Goal: Information Seeking & Learning: Learn about a topic

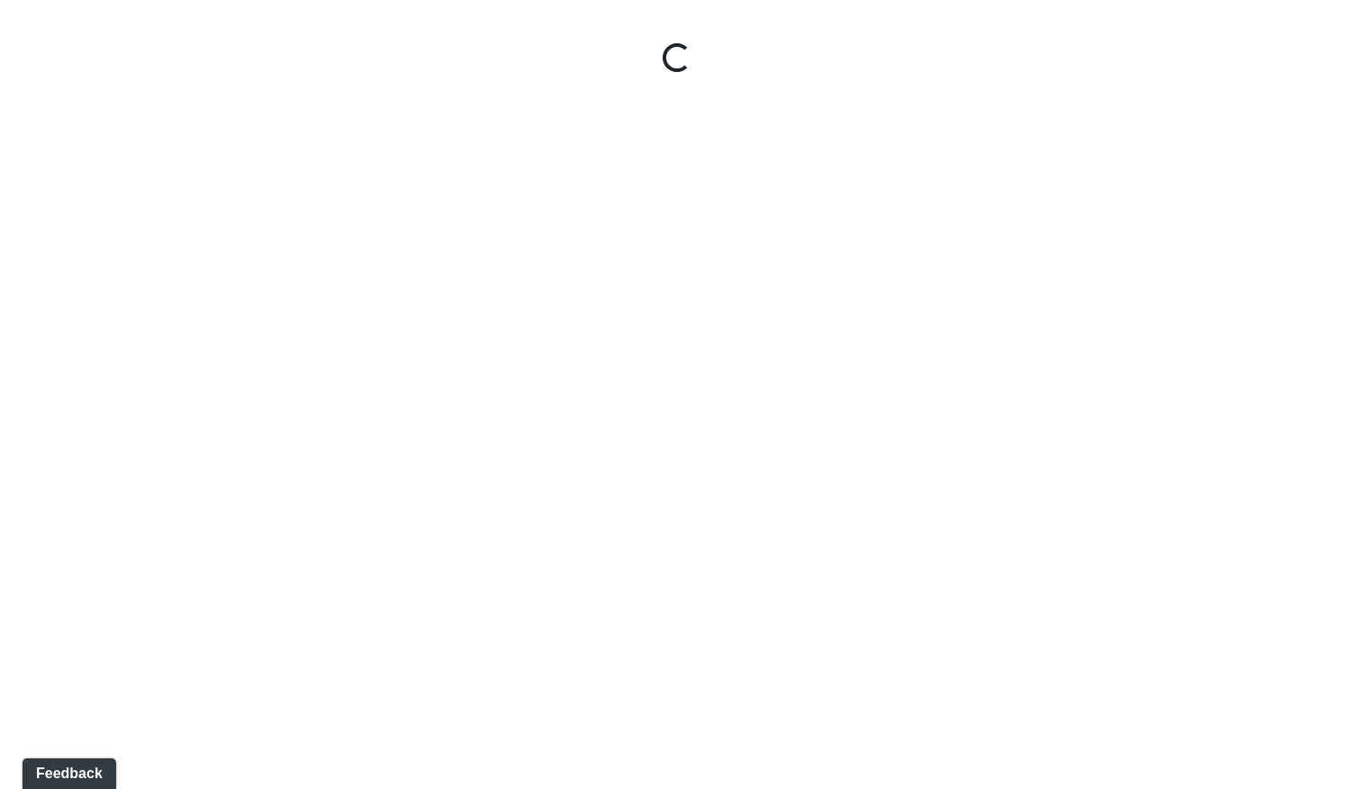
select select "gontoaMErPAtzSBVXh4ptW"
select select "h3ebyGk32eUmSzz99H473o"
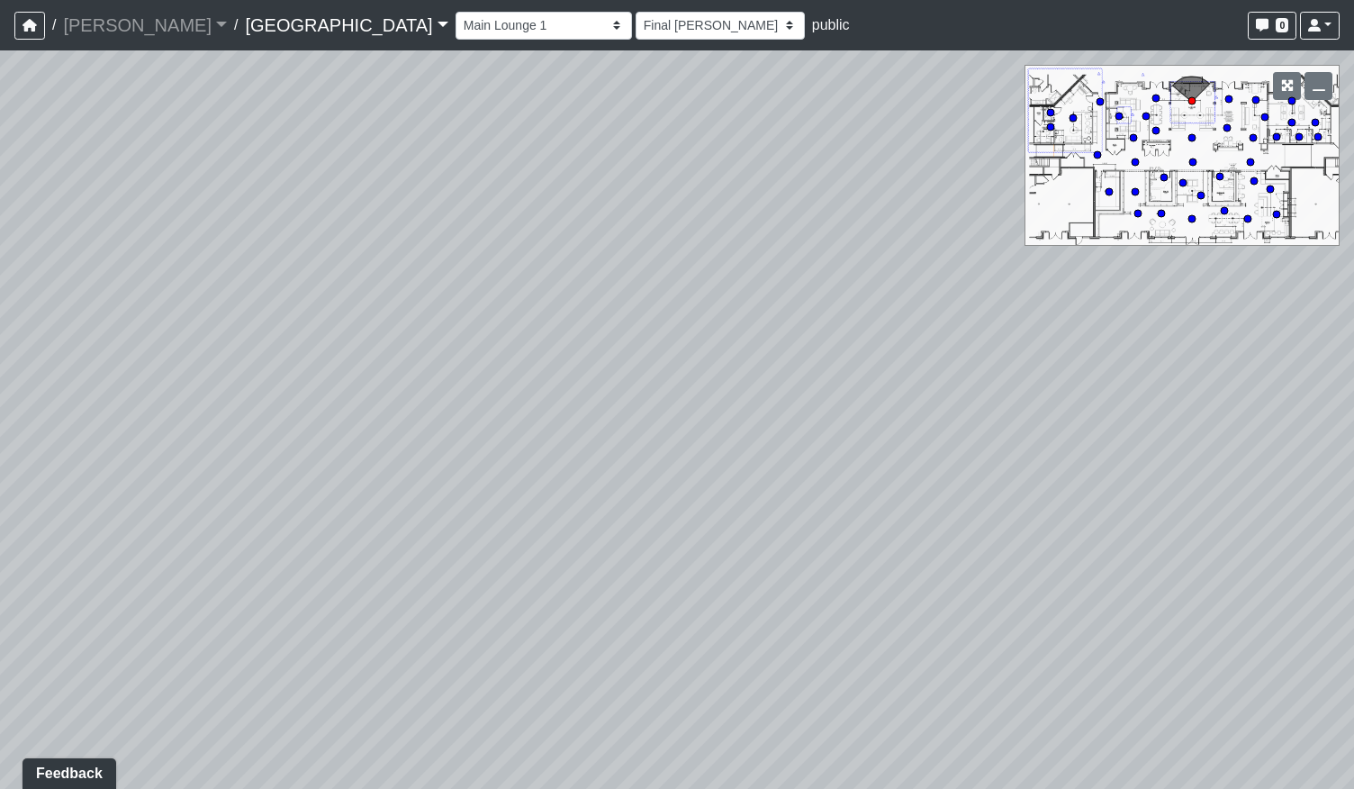
drag, startPoint x: 481, startPoint y: 327, endPoint x: 562, endPoint y: 338, distance: 81.9
click at [538, 329] on div "Loading... Pool Courtyard Entry 1 Loading... Main Lounge 2 Loading... Pool Cour…" at bounding box center [677, 419] width 1354 height 738
click at [720, 324] on div "Loading... Pool Courtyard Entry 1 Loading... Main Lounge 2 Loading... Pool Cour…" at bounding box center [677, 419] width 1354 height 738
drag, startPoint x: 368, startPoint y: 281, endPoint x: 965, endPoint y: 492, distance: 633.2
click at [969, 495] on div "Loading... Pool Courtyard Entry 1 Loading... Main Lounge 2 Loading... Pool Cour…" at bounding box center [677, 419] width 1354 height 738
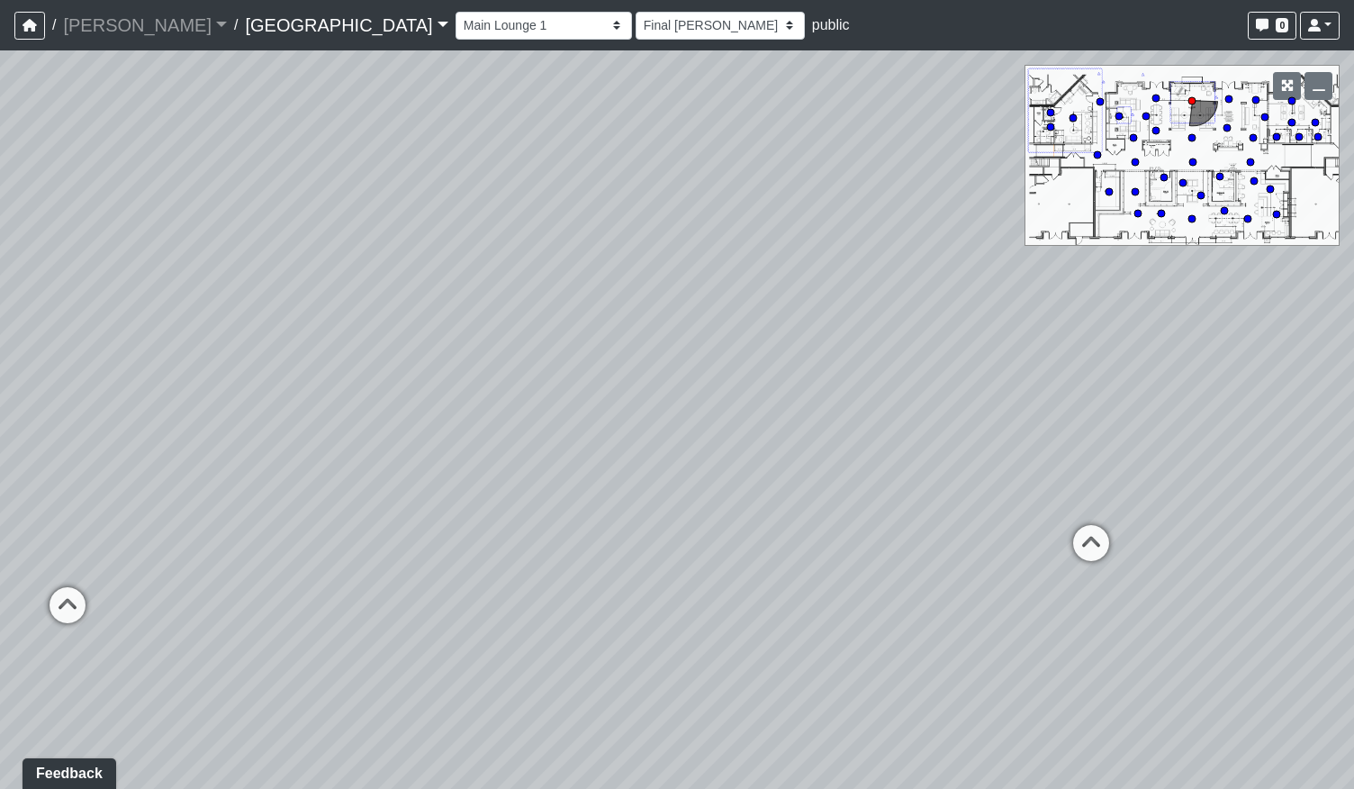
drag, startPoint x: 691, startPoint y: 408, endPoint x: 990, endPoint y: 377, distance: 300.4
click at [990, 377] on div "Loading... Pool Courtyard Entry 1 Loading... Main Lounge 2 Loading... Pool Cour…" at bounding box center [677, 419] width 1354 height 738
click at [245, 17] on link "[GEOGRAPHIC_DATA]" at bounding box center [346, 25] width 203 height 36
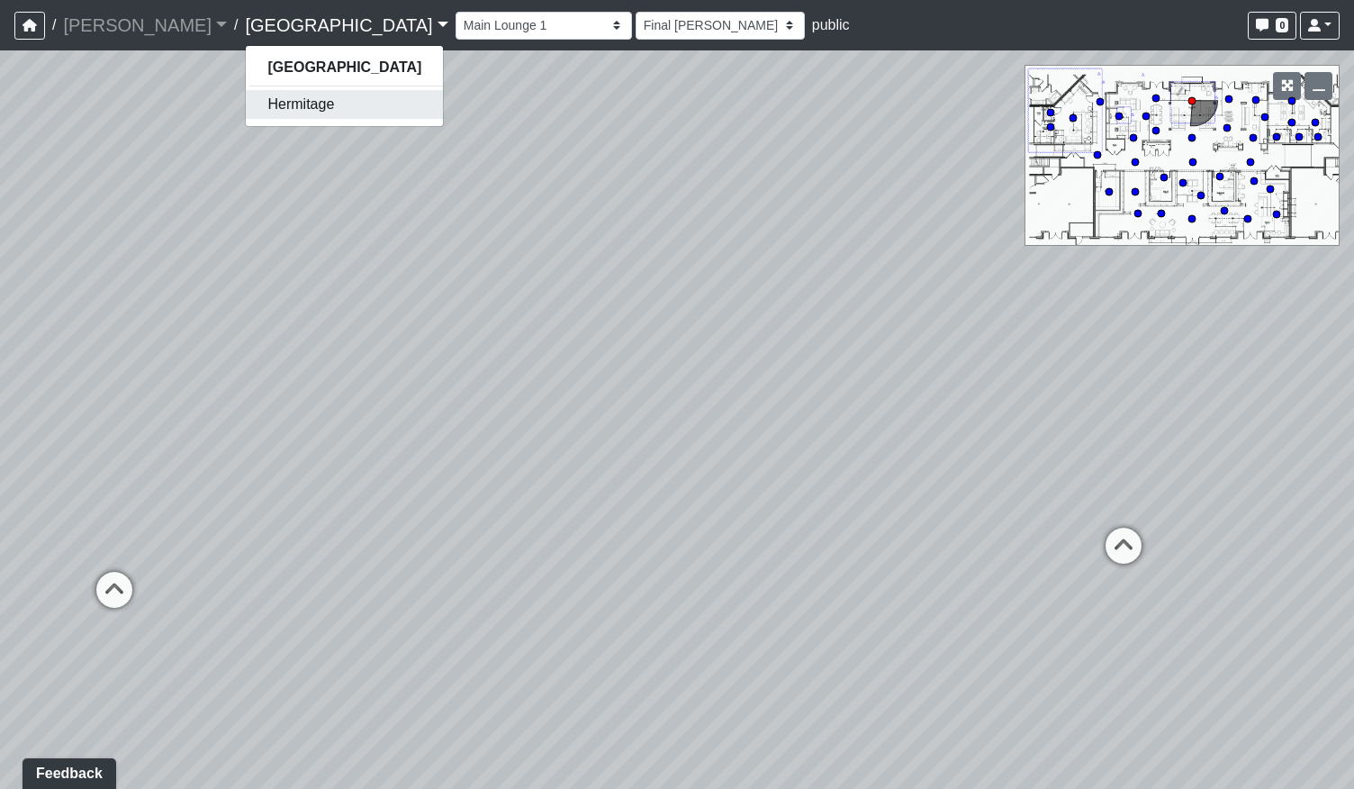
click at [246, 108] on link "Hermitage" at bounding box center [344, 104] width 197 height 29
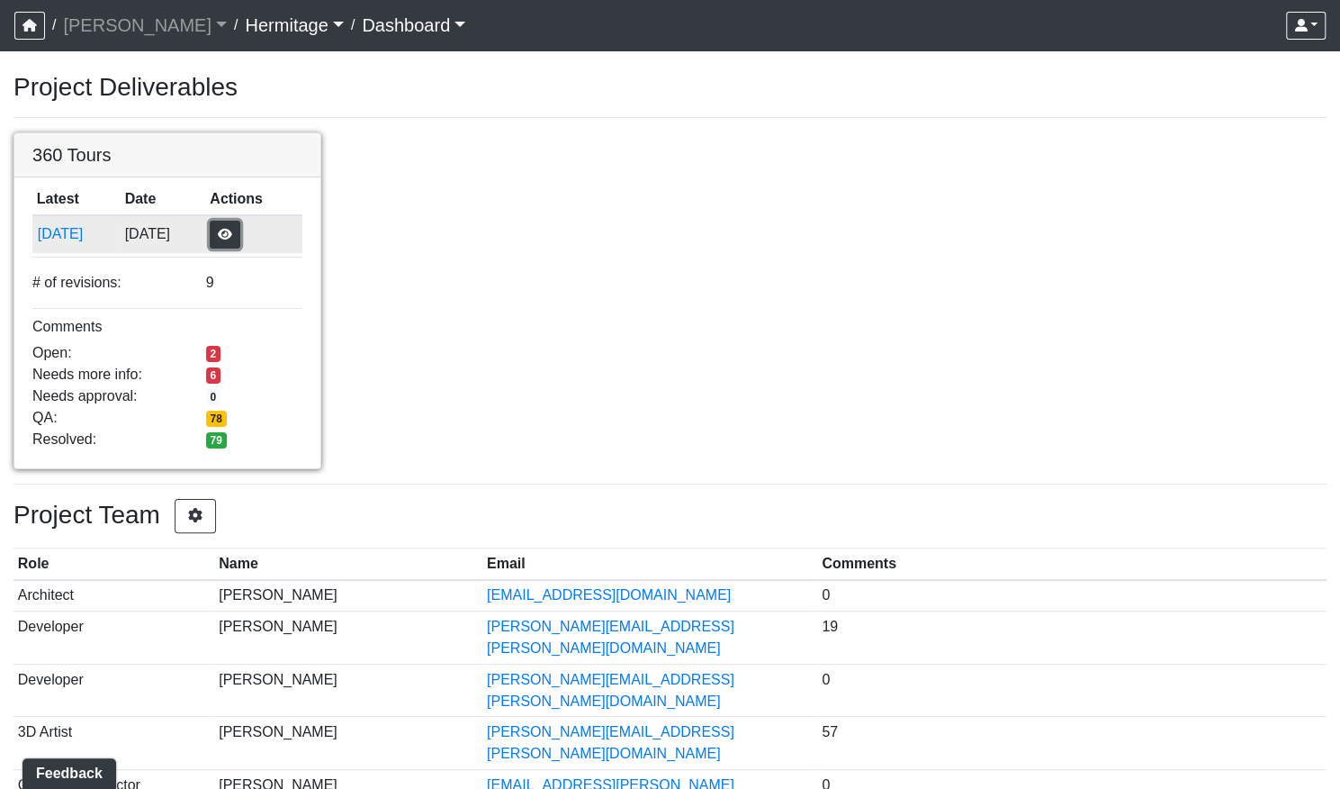
click at [240, 233] on button "button" at bounding box center [225, 235] width 31 height 28
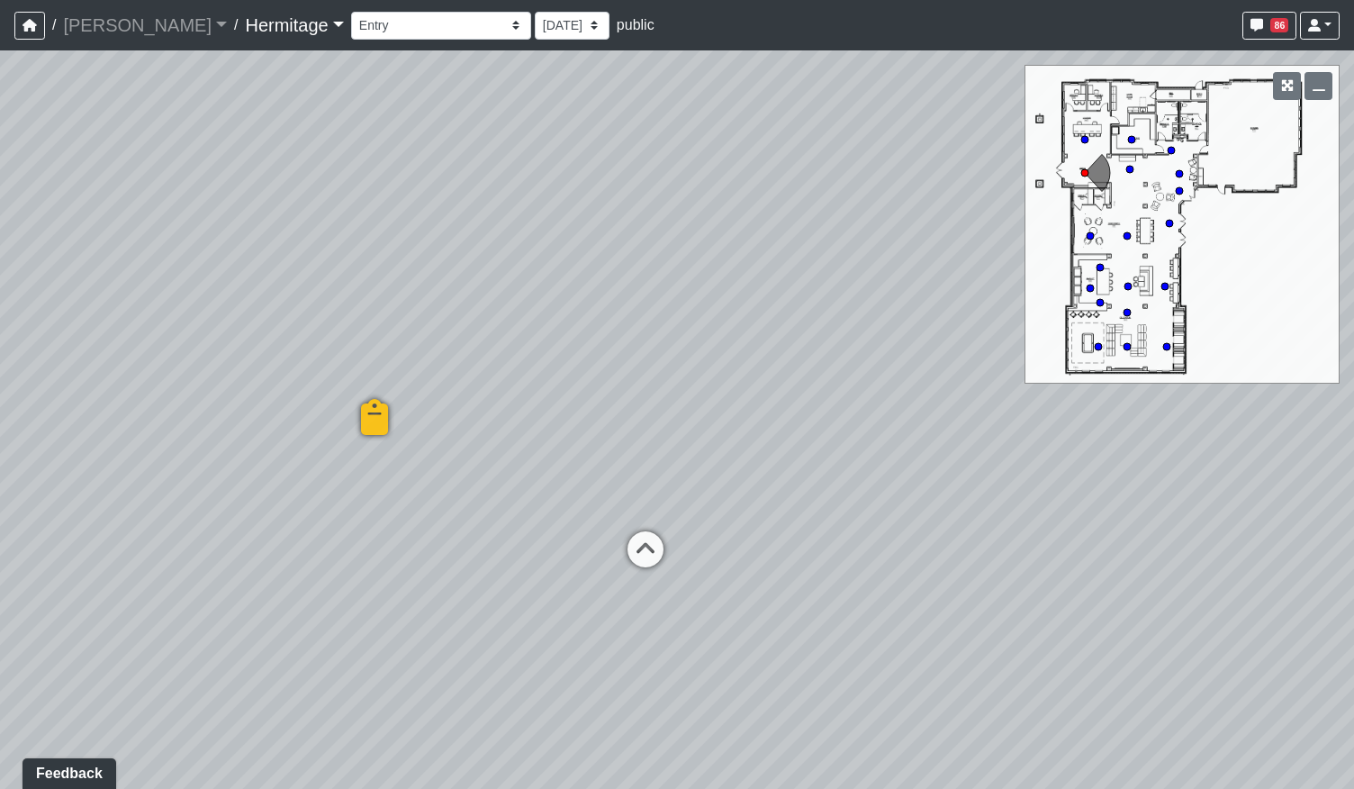
drag, startPoint x: 466, startPoint y: 501, endPoint x: 817, endPoint y: 527, distance: 352.0
click at [820, 537] on div "Loading... Leasing Desk Loading... Hallway Loading... Created by Lindsei Cornwa…" at bounding box center [677, 419] width 1354 height 738
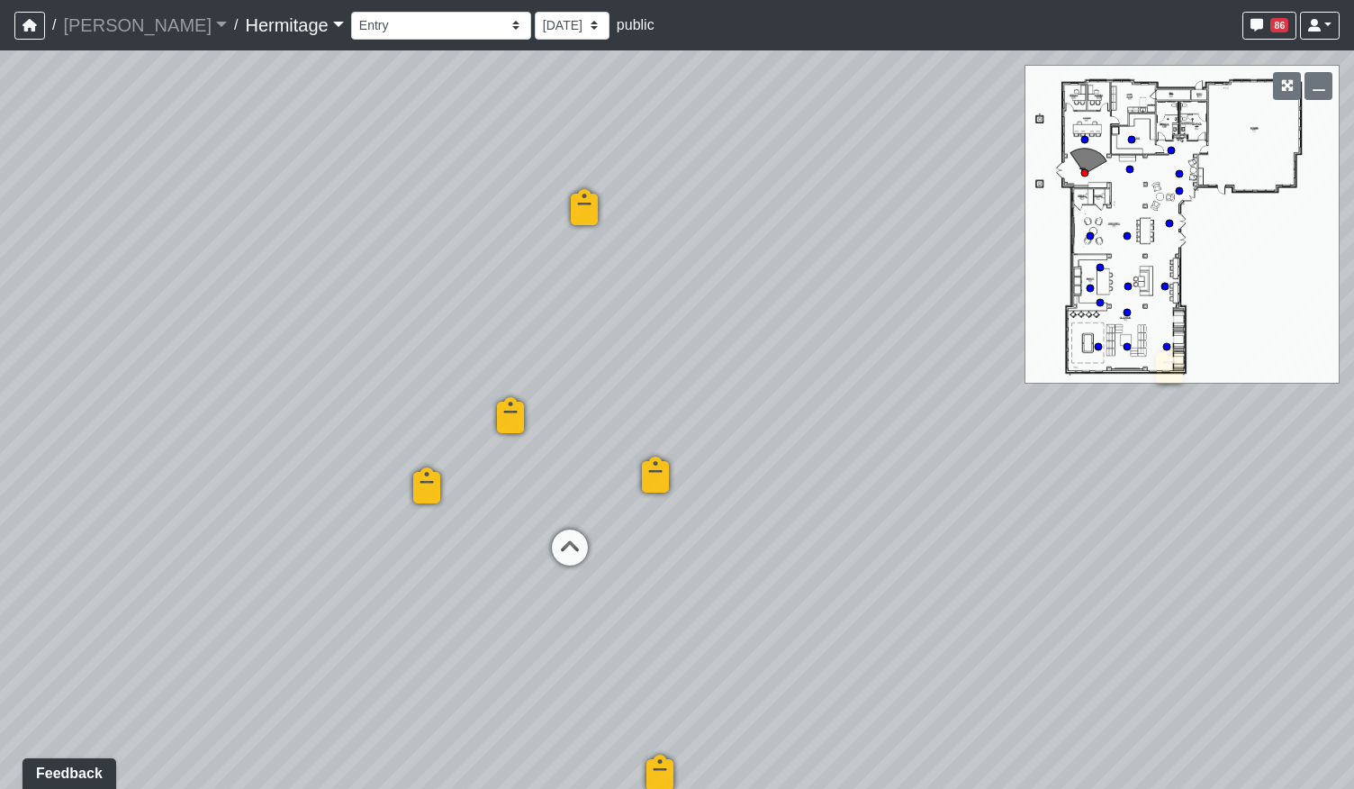
drag, startPoint x: 510, startPoint y: 492, endPoint x: 576, endPoint y: 442, distance: 82.8
click at [576, 442] on div "Loading... Leasing Desk Loading... Hallway Loading... Created by Lindsei Cornwa…" at bounding box center [677, 419] width 1354 height 738
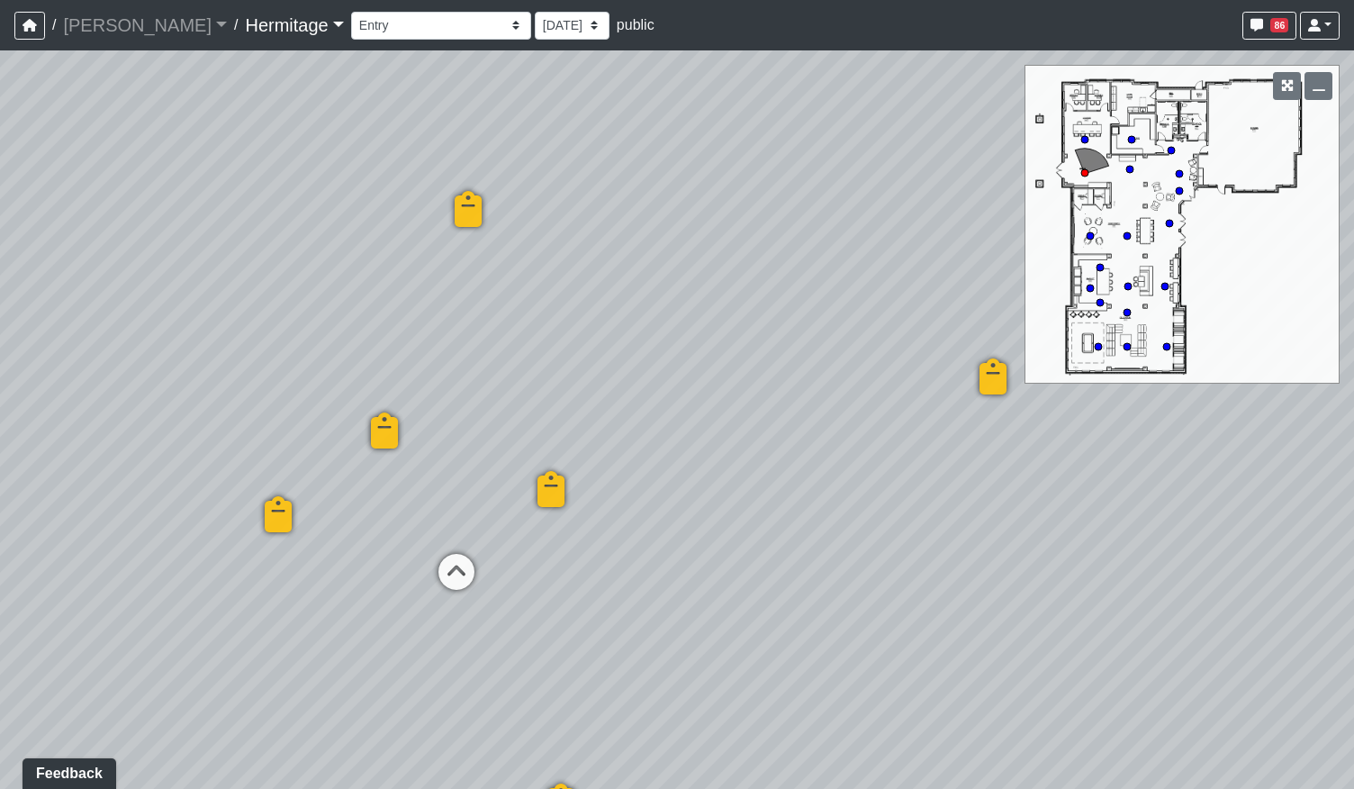
drag, startPoint x: 978, startPoint y: 412, endPoint x: 312, endPoint y: 432, distance: 666.4
click at [455, 424] on div "Loading... Leasing Desk Loading... Hallway Loading... Created by Lindsei Cornwa…" at bounding box center [677, 419] width 1354 height 738
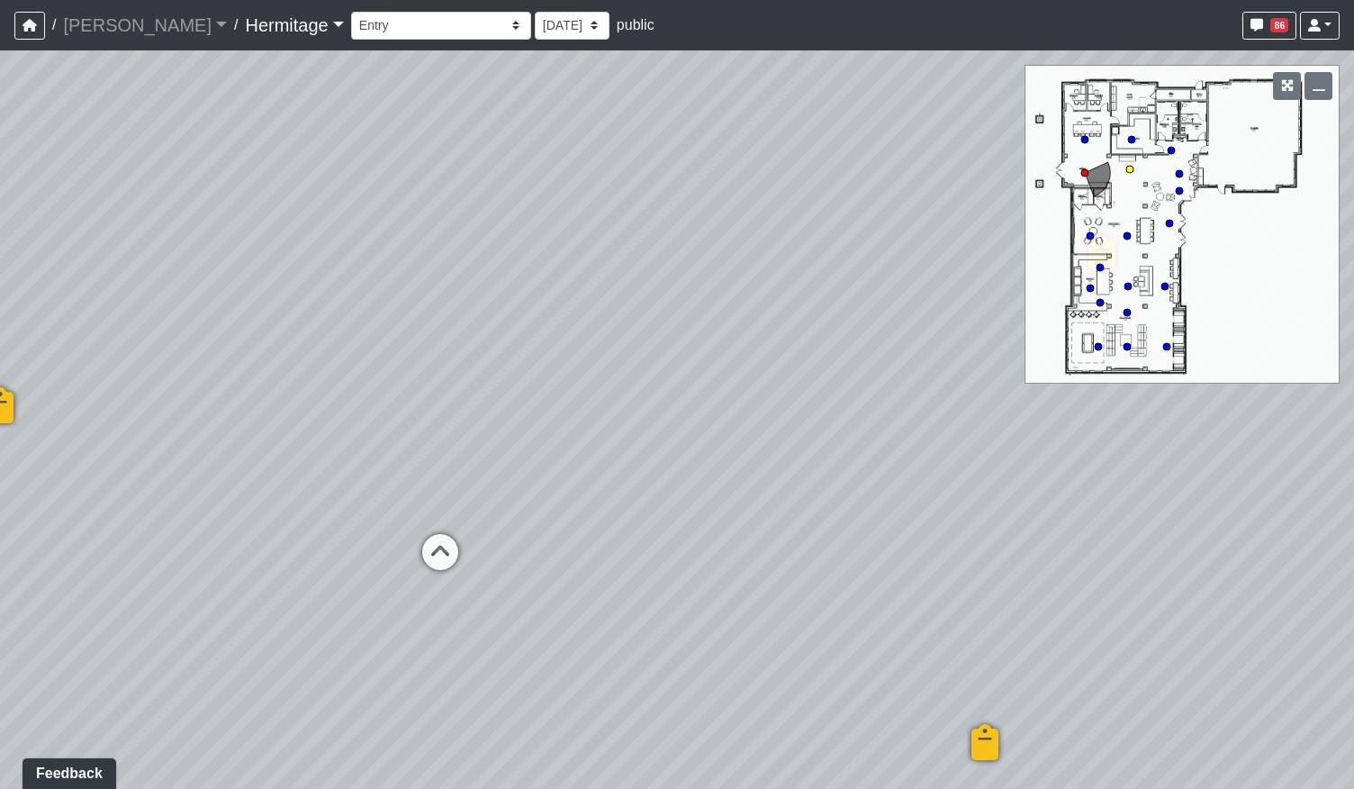
click at [447, 545] on icon at bounding box center [440, 561] width 54 height 54
drag, startPoint x: 594, startPoint y: 464, endPoint x: 522, endPoint y: 464, distance: 72.0
click at [520, 464] on div "Loading... Leasing Desk Loading... Hallway Loading... Created by Lindsei Cornwa…" at bounding box center [677, 419] width 1354 height 738
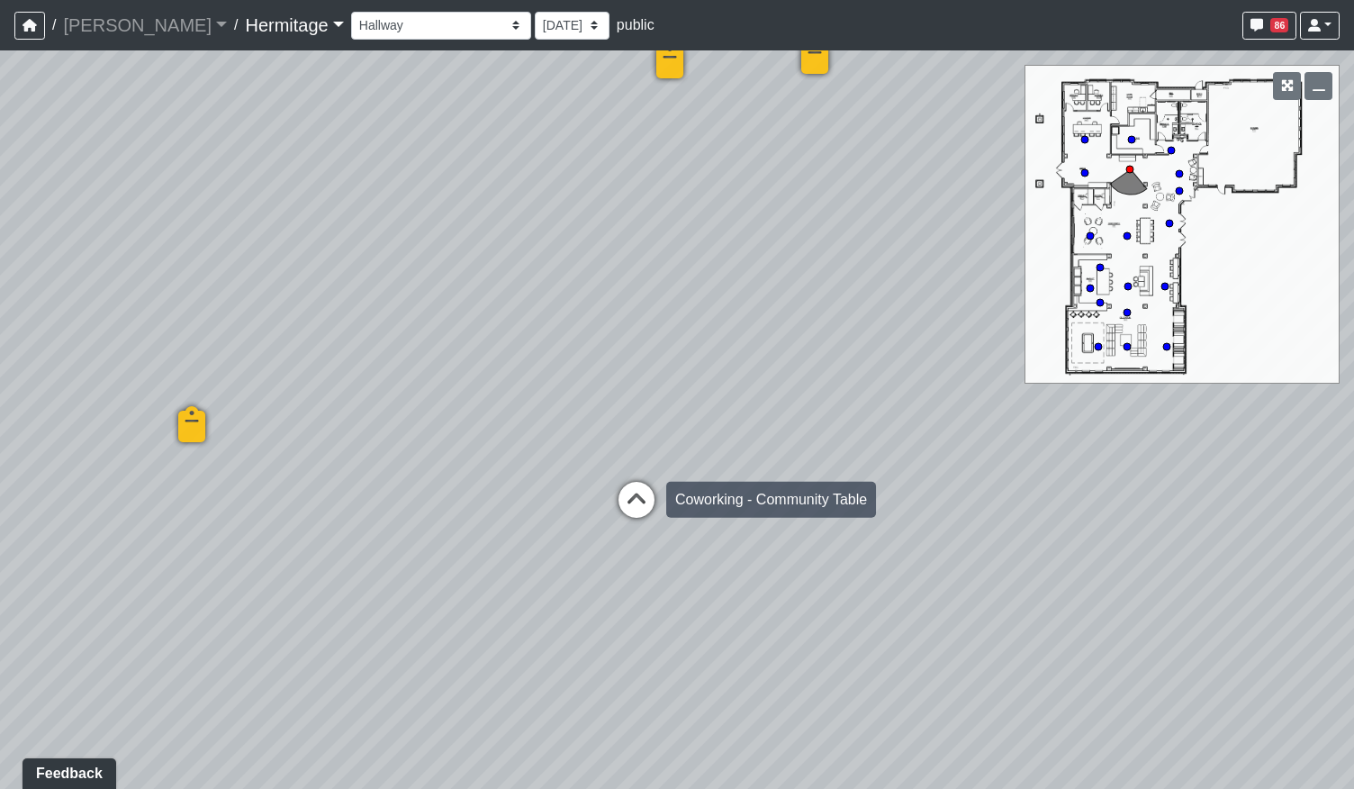
drag, startPoint x: 608, startPoint y: 507, endPoint x: 621, endPoint y: 507, distance: 13.5
click at [609, 507] on div "Loading... Leasing Desk Loading... Hallway Loading... Created by Lindsei Cornwa…" at bounding box center [677, 419] width 1354 height 738
click at [654, 514] on icon at bounding box center [636, 509] width 54 height 54
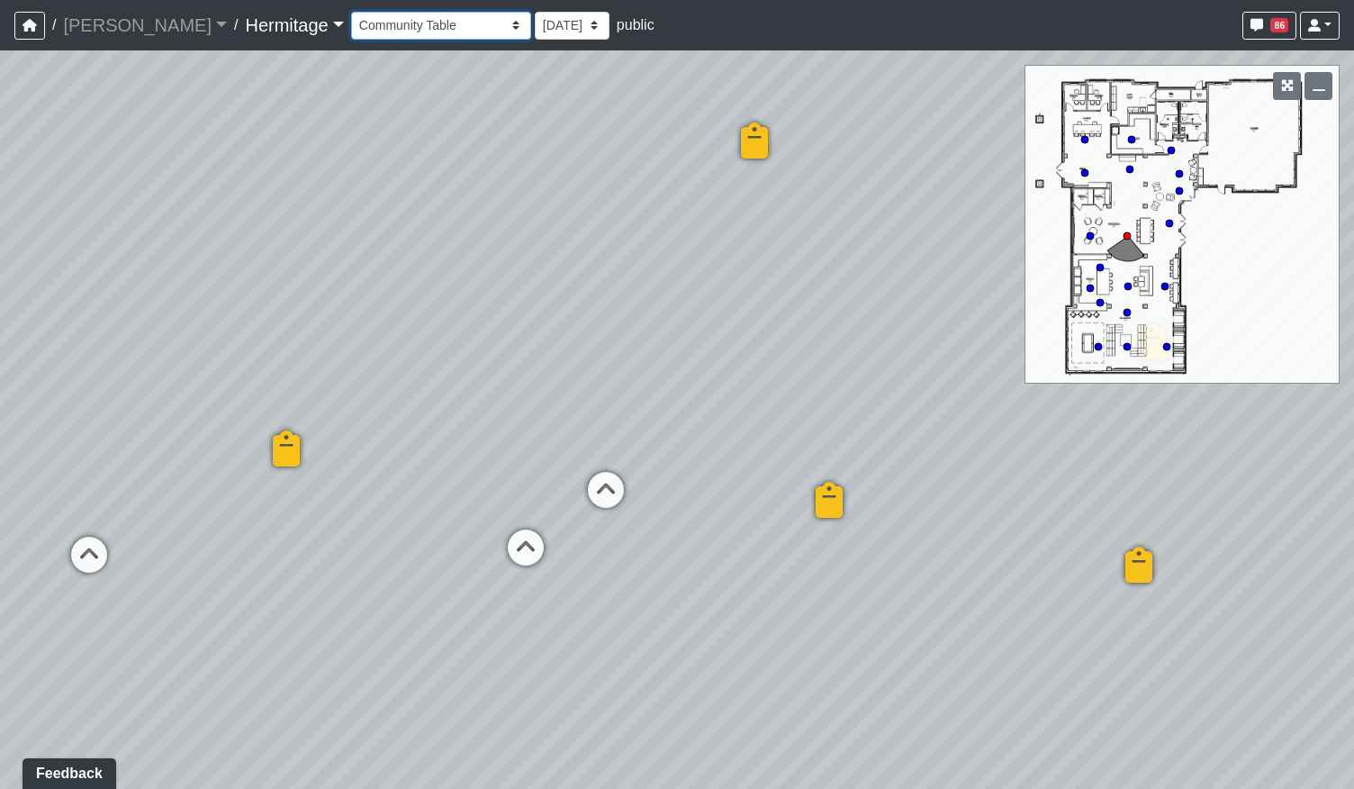
click at [429, 24] on select "Booth Seating Fireplace Pool Table Community Table Hallway Pool Courtyard Entry…" at bounding box center [441, 26] width 180 height 28
click at [351, 12] on select "Booth Seating Fireplace Pool Table Community Table Hallway Pool Courtyard Entry…" at bounding box center [441, 26] width 180 height 28
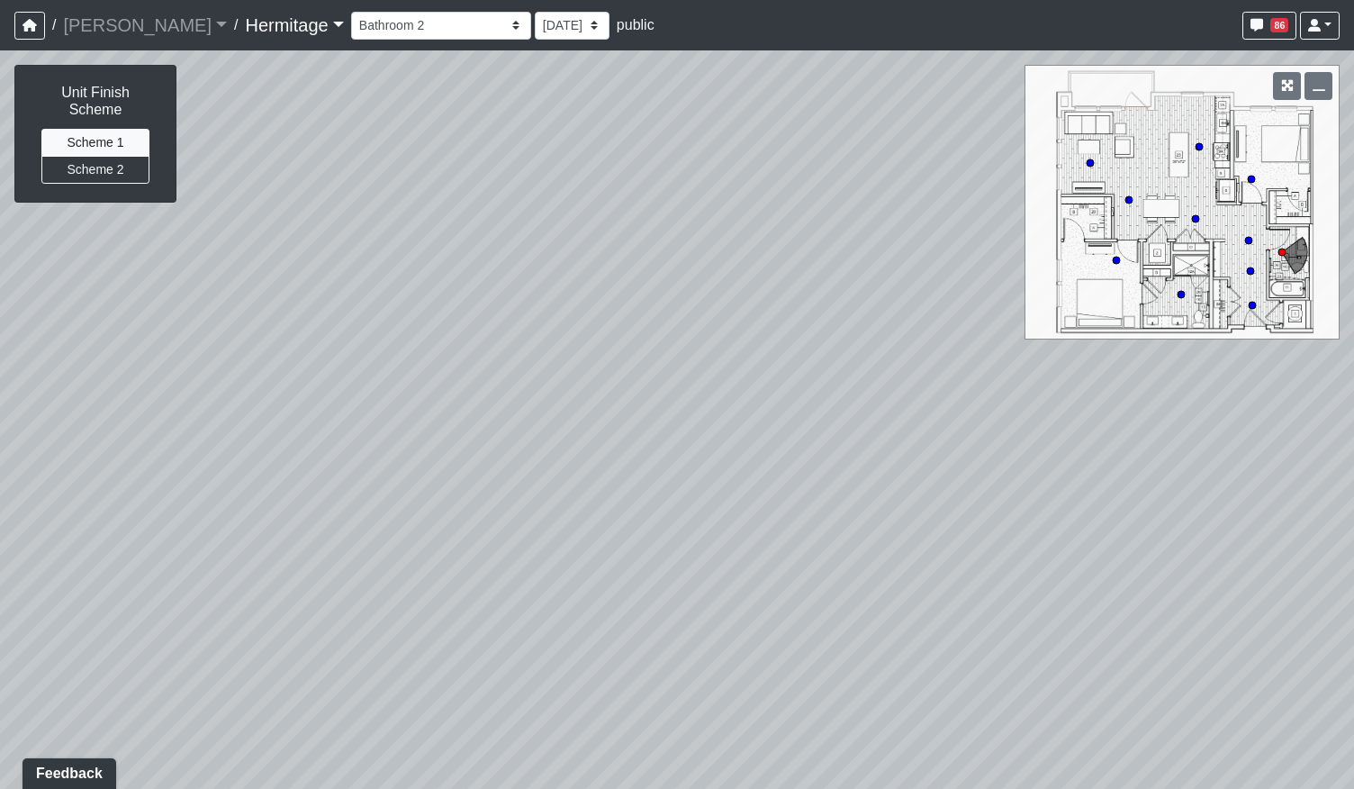
drag, startPoint x: 710, startPoint y: 501, endPoint x: 635, endPoint y: 500, distance: 75.6
click at [672, 500] on div "Loading... Leasing Desk Loading... Hallway Loading... Created by Lindsei Cornwa…" at bounding box center [677, 419] width 1354 height 738
drag, startPoint x: 856, startPoint y: 511, endPoint x: 432, endPoint y: 456, distance: 427.5
click at [431, 464] on div "Loading... Leasing Desk Loading... Hallway Loading... Created by Lindsei Cornwa…" at bounding box center [677, 419] width 1354 height 738
drag, startPoint x: 693, startPoint y: 450, endPoint x: 450, endPoint y: 471, distance: 243.9
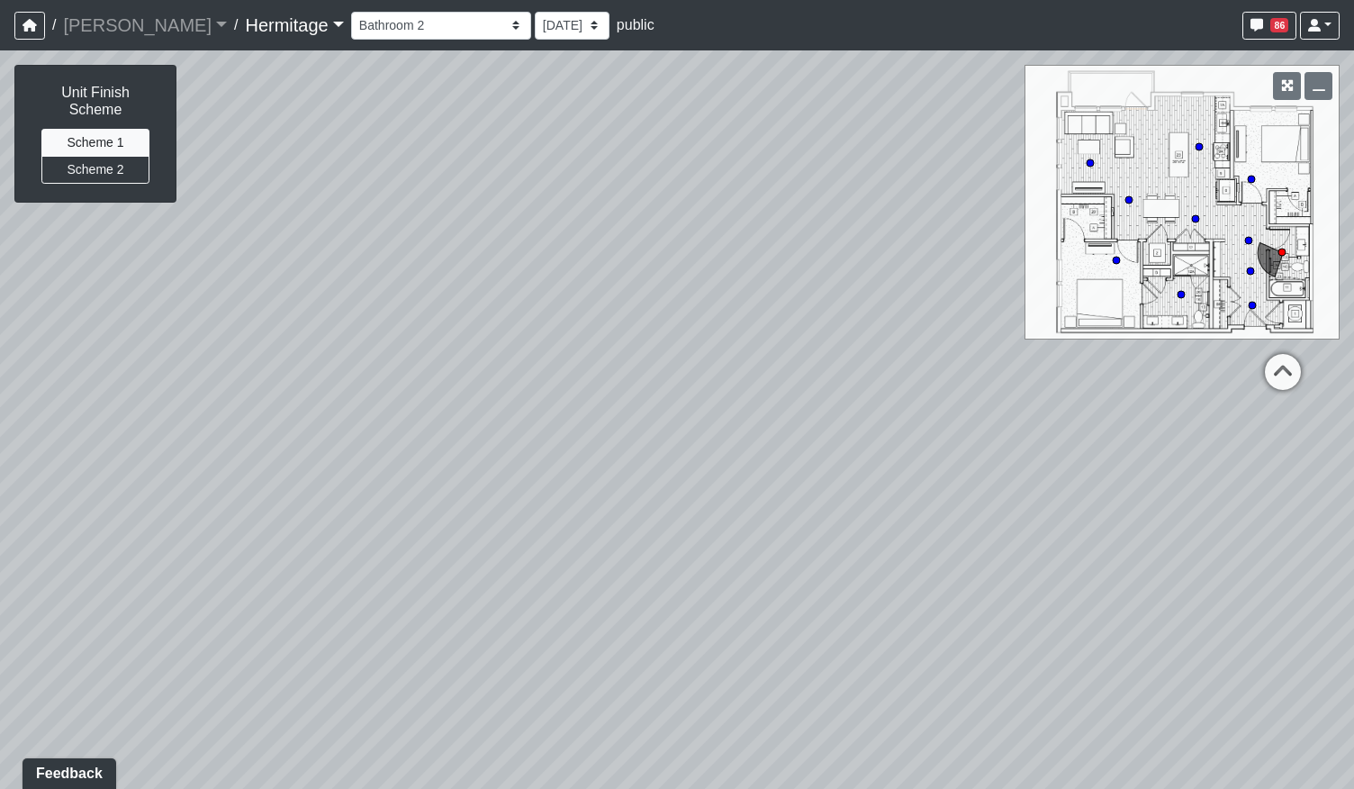
click at [490, 471] on div "Loading... Leasing Desk Loading... Hallway Loading... Created by Lindsei Cornwa…" at bounding box center [677, 419] width 1354 height 738
drag, startPoint x: 317, startPoint y: 577, endPoint x: 724, endPoint y: 509, distance: 412.6
click at [735, 524] on div "Loading... Leasing Desk Loading... Hallway Loading... Created by Lindsei Cornwa…" at bounding box center [677, 419] width 1354 height 738
drag, startPoint x: 634, startPoint y: 514, endPoint x: 331, endPoint y: 543, distance: 303.8
click at [331, 543] on div "Loading... Leasing Desk Loading... Hallway Loading... Created by Lindsei Cornwa…" at bounding box center [677, 419] width 1354 height 738
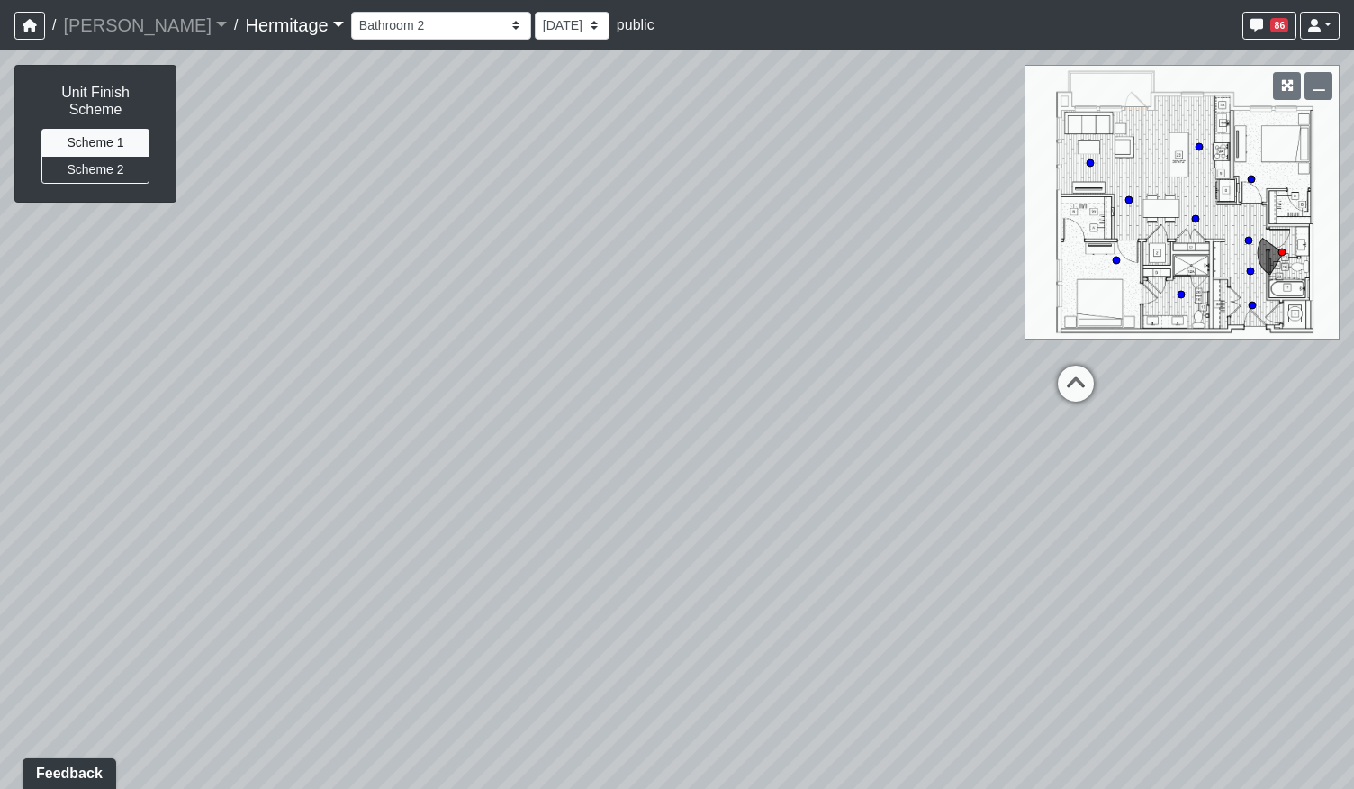
click at [732, 464] on div "Loading... Leasing Desk Loading... Hallway Loading... Created by Lindsei Cornwa…" at bounding box center [677, 419] width 1354 height 738
click at [796, 388] on icon at bounding box center [790, 411] width 54 height 54
click at [816, 563] on icon at bounding box center [829, 576] width 54 height 54
drag, startPoint x: 312, startPoint y: 506, endPoint x: 781, endPoint y: 494, distance: 469.1
click at [726, 496] on div "Loading... Leasing Desk Loading... Hallway Loading... Created by Lindsei Cornwa…" at bounding box center [677, 419] width 1354 height 738
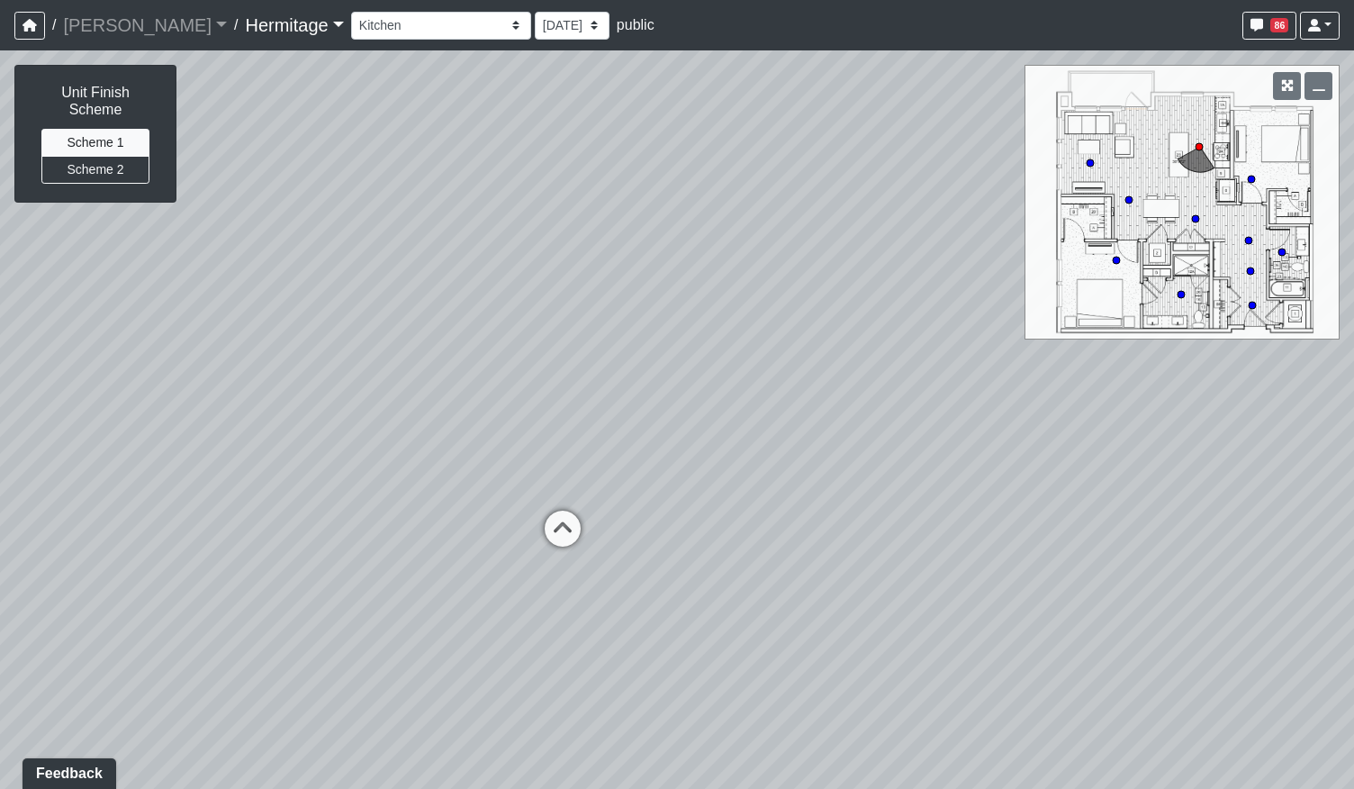
drag, startPoint x: 427, startPoint y: 512, endPoint x: 729, endPoint y: 491, distance: 303.2
click at [727, 492] on div "Loading... Leasing Desk Loading... Hallway Loading... Created by Lindsei Cornwa…" at bounding box center [677, 419] width 1354 height 738
drag, startPoint x: 429, startPoint y: 620, endPoint x: 659, endPoint y: 626, distance: 229.6
click at [662, 628] on div "Loading... Leasing Desk Loading... Hallway Loading... Created by Lindsei Cornwa…" at bounding box center [677, 419] width 1354 height 738
drag, startPoint x: 550, startPoint y: 534, endPoint x: 925, endPoint y: 702, distance: 411.4
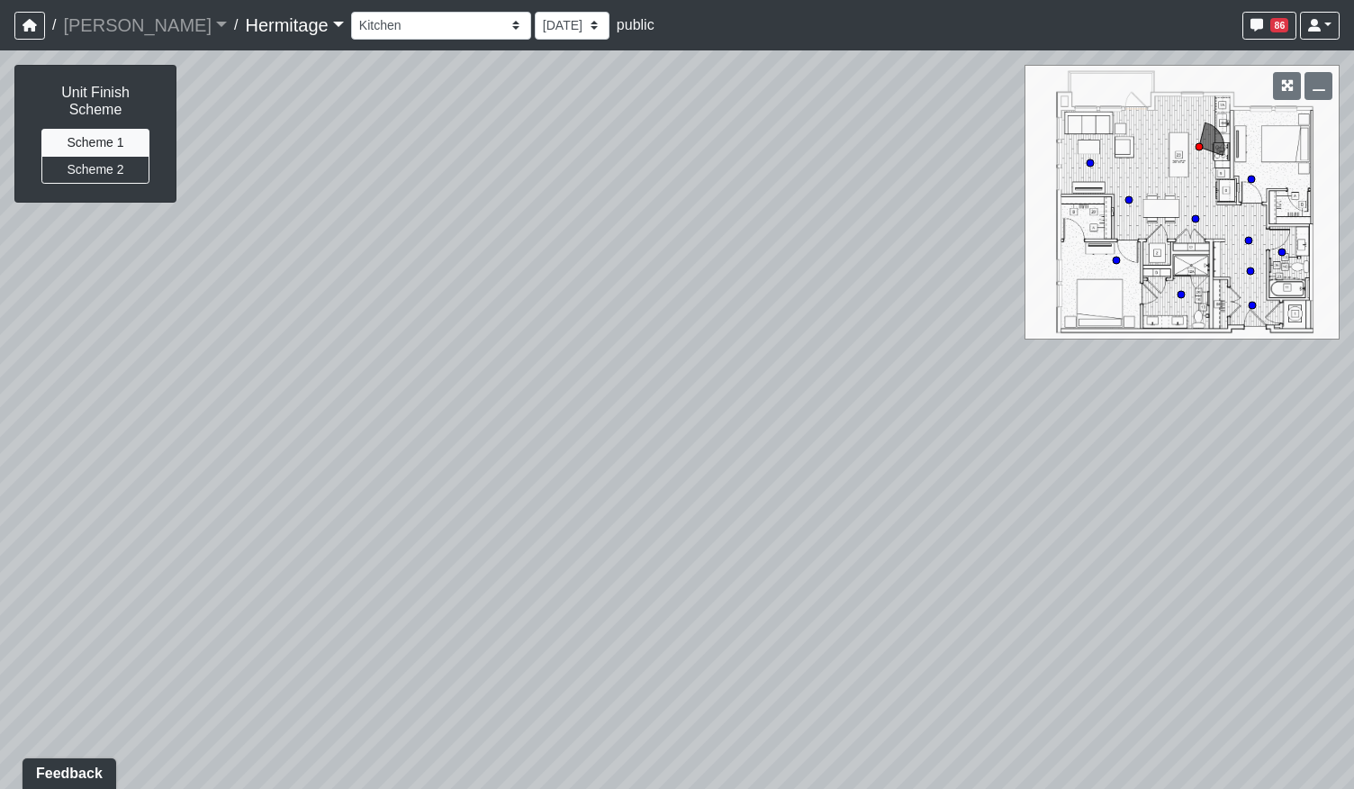
click at [933, 706] on div "Loading... Leasing Desk Loading... Hallway Loading... Created by Lindsei Cornwa…" at bounding box center [677, 419] width 1354 height 738
drag, startPoint x: 542, startPoint y: 635, endPoint x: 663, endPoint y: 376, distance: 285.1
click at [663, 376] on div "Loading... Leasing Desk Loading... Hallway Loading... Created by Lindsei Cornwa…" at bounding box center [677, 419] width 1354 height 738
drag, startPoint x: 358, startPoint y: 407, endPoint x: 874, endPoint y: 551, distance: 535.5
click at [859, 567] on div "Loading... Leasing Desk Loading... Hallway Loading... Created by Lindsei Cornwa…" at bounding box center [677, 419] width 1354 height 738
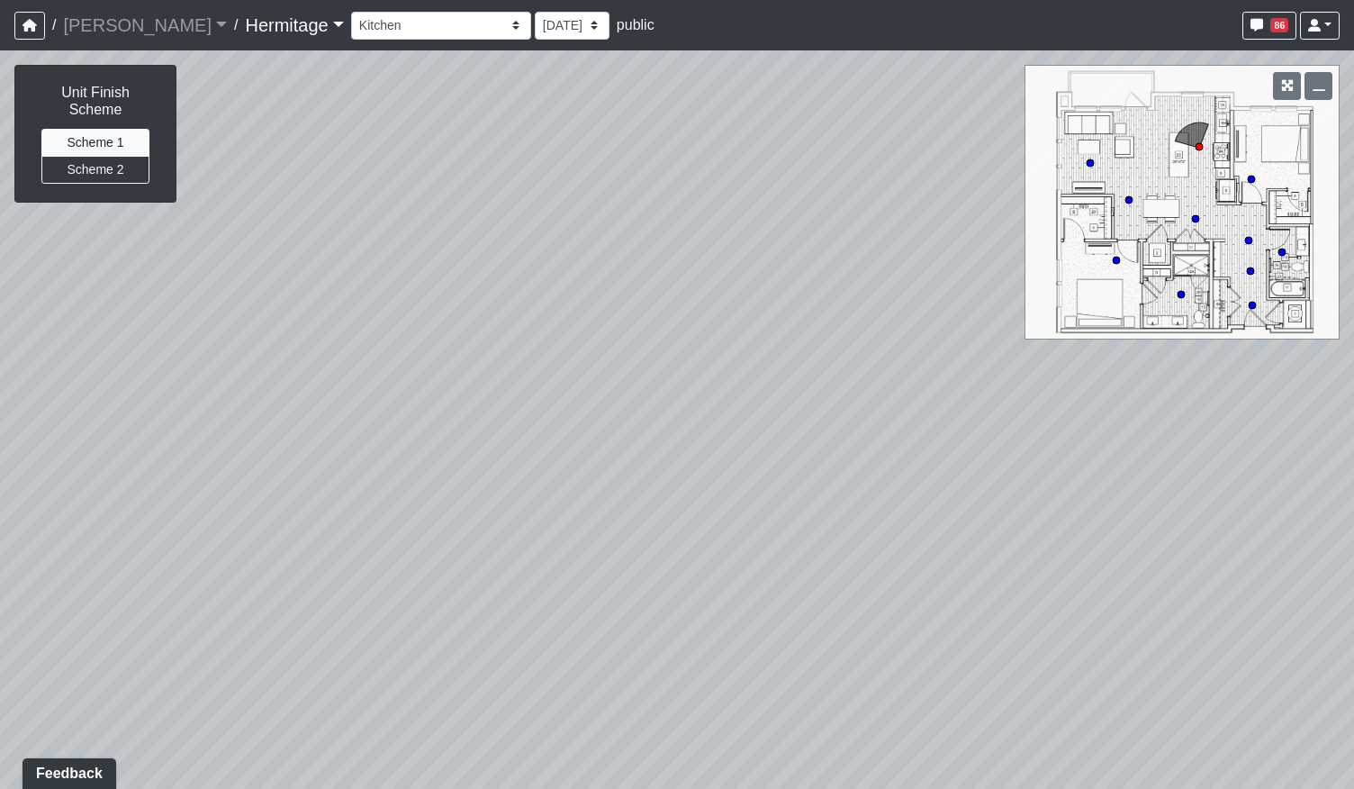
drag, startPoint x: 487, startPoint y: 428, endPoint x: 925, endPoint y: 606, distance: 473.2
click at [989, 615] on div "Loading... Leasing Desk Loading... Hallway Loading... Created by Lindsei Cornwa…" at bounding box center [677, 419] width 1354 height 738
click at [630, 430] on icon at bounding box center [627, 454] width 54 height 54
drag, startPoint x: 809, startPoint y: 503, endPoint x: 582, endPoint y: 518, distance: 228.2
click at [372, 535] on div "Loading... Leasing Desk Loading... Hallway Loading... Created by Lindsei Cornwa…" at bounding box center [677, 419] width 1354 height 738
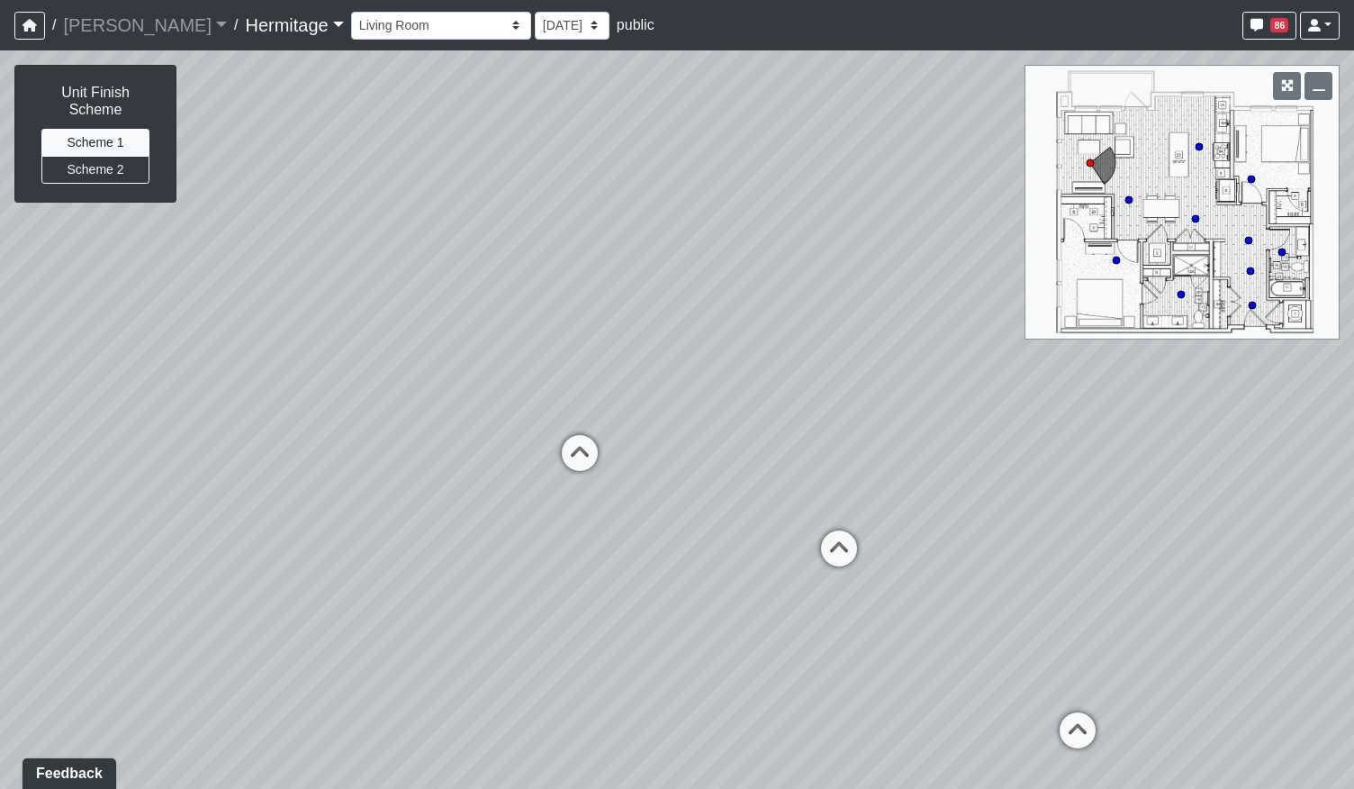
drag, startPoint x: 594, startPoint y: 499, endPoint x: 499, endPoint y: 503, distance: 95.5
click at [499, 503] on div "Loading... Leasing Desk Loading... Hallway Loading... Created by Lindsei Cornwa…" at bounding box center [677, 419] width 1354 height 738
drag, startPoint x: 646, startPoint y: 527, endPoint x: 627, endPoint y: 424, distance: 104.5
click at [627, 424] on div "Loading... Leasing Desk Loading... Hallway Loading... Created by Lindsei Cornwa…" at bounding box center [677, 419] width 1354 height 738
drag, startPoint x: 703, startPoint y: 471, endPoint x: 459, endPoint y: 494, distance: 245.1
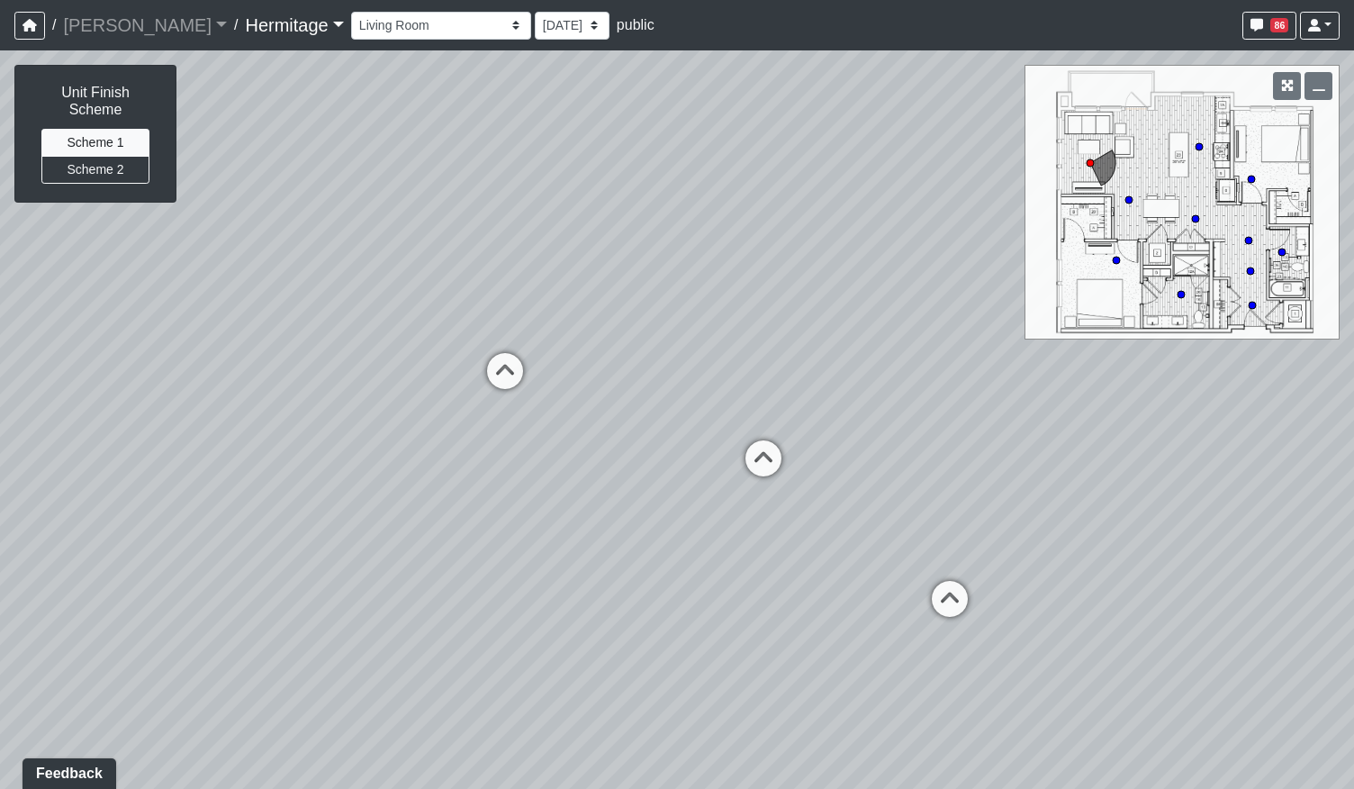
click at [509, 482] on div "Loading... Leasing Desk Loading... Hallway Loading... Created by Lindsei Cornwa…" at bounding box center [677, 419] width 1354 height 738
drag, startPoint x: 322, startPoint y: 482, endPoint x: 578, endPoint y: 493, distance: 255.9
click at [578, 493] on div "Loading... Leasing Desk Loading... Hallway Loading... Created by Lindsei Cornwa…" at bounding box center [677, 419] width 1354 height 738
click at [1250, 177] on circle at bounding box center [1251, 179] width 7 height 7
click at [693, 445] on div "Loading... Leasing Desk Loading... Hallway Loading... Created by Lindsei Cornwa…" at bounding box center [677, 419] width 1354 height 738
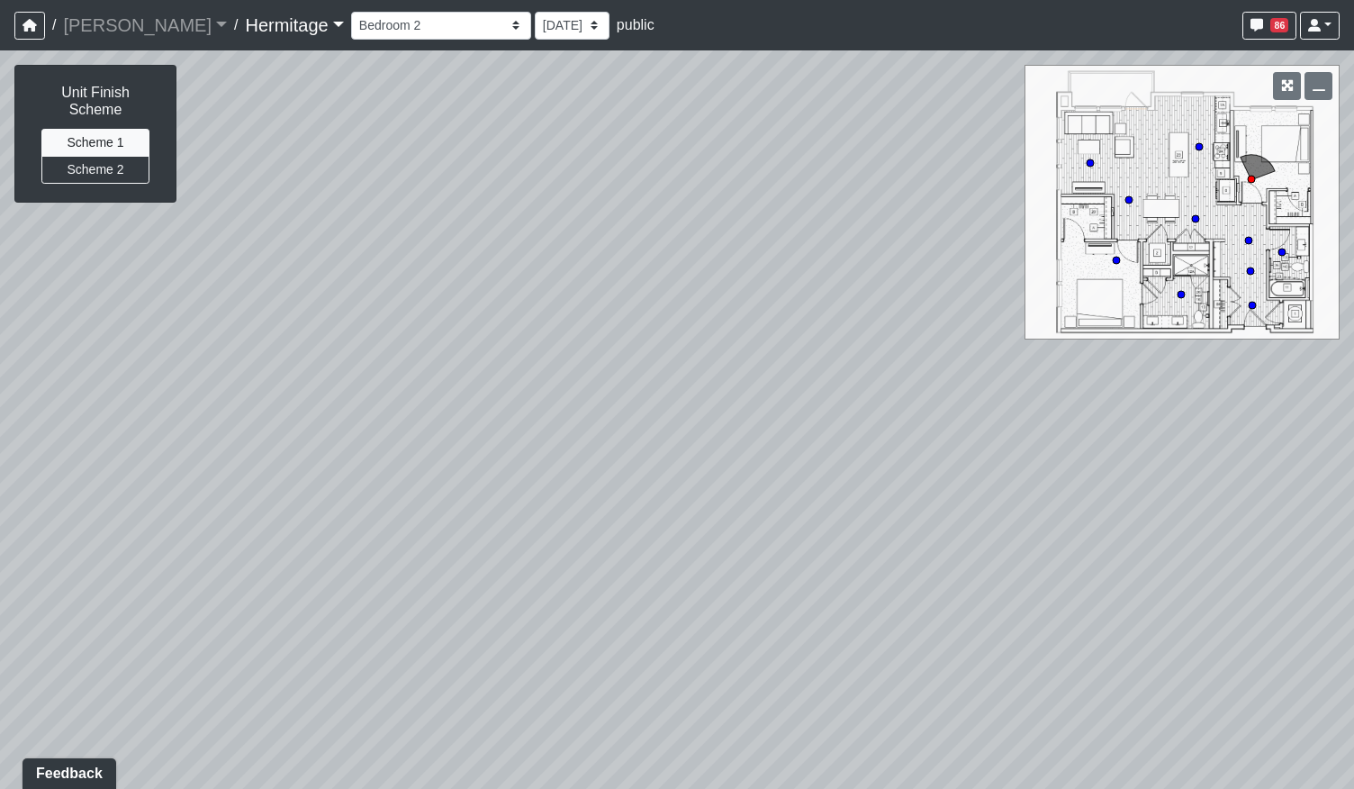
drag, startPoint x: 496, startPoint y: 438, endPoint x: 655, endPoint y: 771, distance: 369.2
click at [618, 788] on html "/ Flournoy Flournoy Loading... / Hermitage Hermitage Loading... Hermitage Hermi…" at bounding box center [677, 394] width 1354 height 789
drag, startPoint x: 1104, startPoint y: 646, endPoint x: 648, endPoint y: 420, distance: 508.4
click at [675, 425] on div "Loading... Leasing Desk Loading... Hallway Loading... Created by Lindsei Cornwa…" at bounding box center [677, 419] width 1354 height 738
drag, startPoint x: 769, startPoint y: 467, endPoint x: 323, endPoint y: 631, distance: 474.7
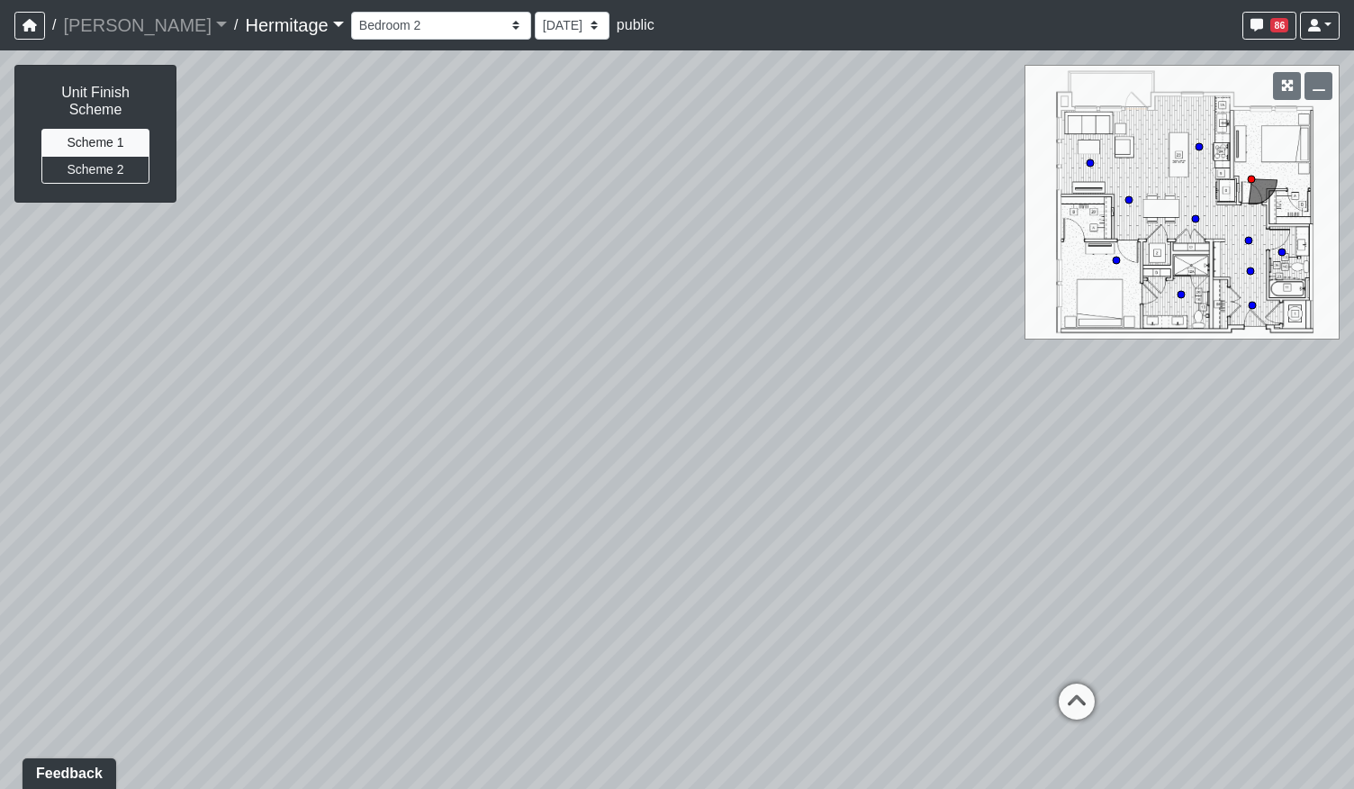
click at [347, 633] on div "Loading... Leasing Desk Loading... Hallway Loading... Created by Lindsei Cornwa…" at bounding box center [677, 419] width 1354 height 738
click at [525, 543] on icon at bounding box center [518, 545] width 54 height 54
drag, startPoint x: 615, startPoint y: 509, endPoint x: 529, endPoint y: 561, distance: 100.2
click at [536, 563] on div "Loading... Leasing Desk Loading... Hallway Loading... Created by Lindsei Cornwa…" at bounding box center [677, 419] width 1354 height 738
drag, startPoint x: 945, startPoint y: 411, endPoint x: 544, endPoint y: 488, distance: 408.7
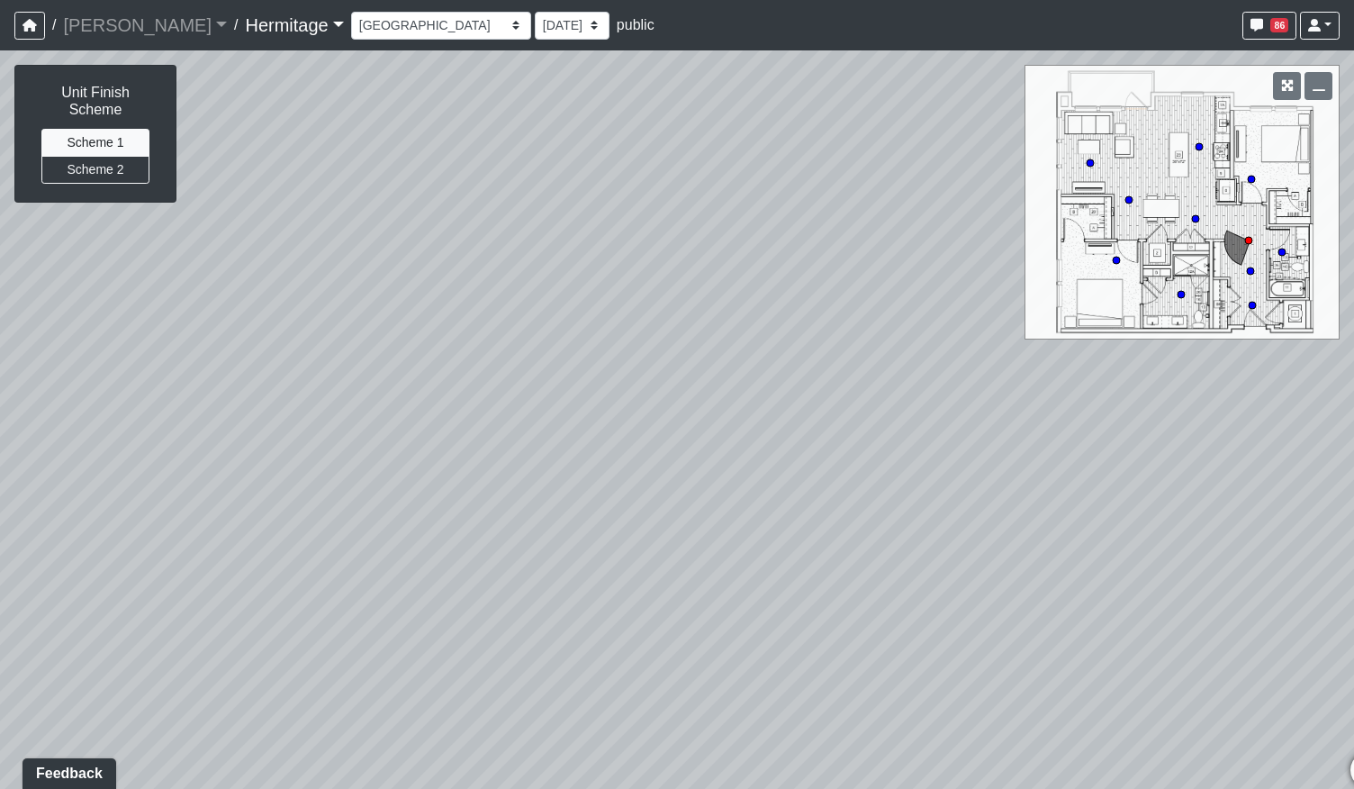
click at [544, 488] on div "Loading... Leasing Desk Loading... Hallway Loading... Created by Lindsei Cornwa…" at bounding box center [677, 419] width 1354 height 738
drag, startPoint x: 568, startPoint y: 500, endPoint x: 749, endPoint y: 427, distance: 195.4
click at [749, 427] on div "Loading... Leasing Desk Loading... Hallway Loading... Created by Lindsei Cornwa…" at bounding box center [677, 419] width 1354 height 738
drag, startPoint x: 489, startPoint y: 440, endPoint x: 754, endPoint y: 462, distance: 266.4
click at [754, 462] on div "Loading... Leasing Desk Loading... Hallway Loading... Created by Lindsei Cornwa…" at bounding box center [677, 419] width 1354 height 738
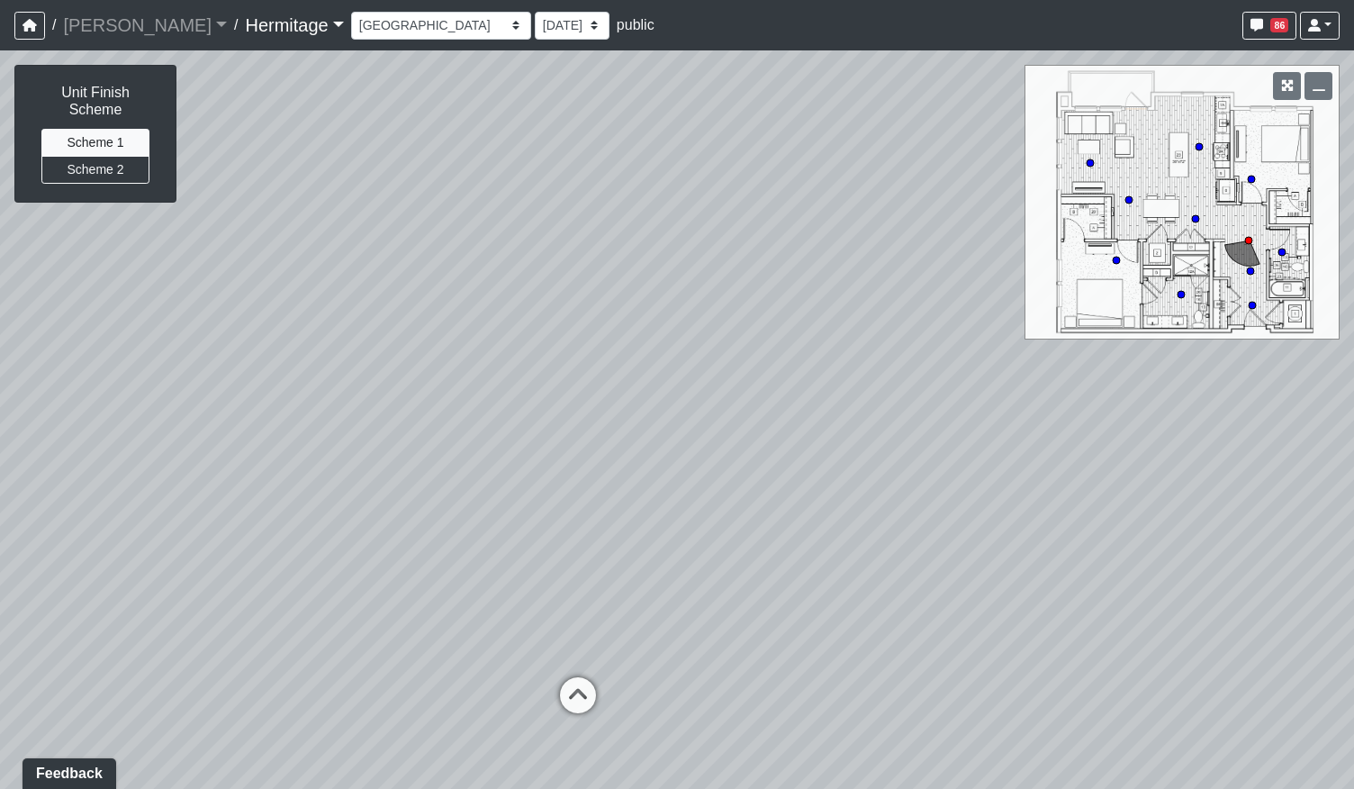
drag, startPoint x: 946, startPoint y: 474, endPoint x: 491, endPoint y: 494, distance: 455.0
click at [503, 494] on div "Loading... Leasing Desk Loading... Hallway Loading... Created by Lindsei Cornwa…" at bounding box center [677, 419] width 1354 height 738
drag, startPoint x: 450, startPoint y: 503, endPoint x: 628, endPoint y: 480, distance: 179.8
click at [628, 480] on div "Loading... Leasing Desk Loading... Hallway Loading... Created by Lindsei Cornwa…" at bounding box center [677, 419] width 1354 height 738
drag, startPoint x: 664, startPoint y: 465, endPoint x: 342, endPoint y: 545, distance: 332.1
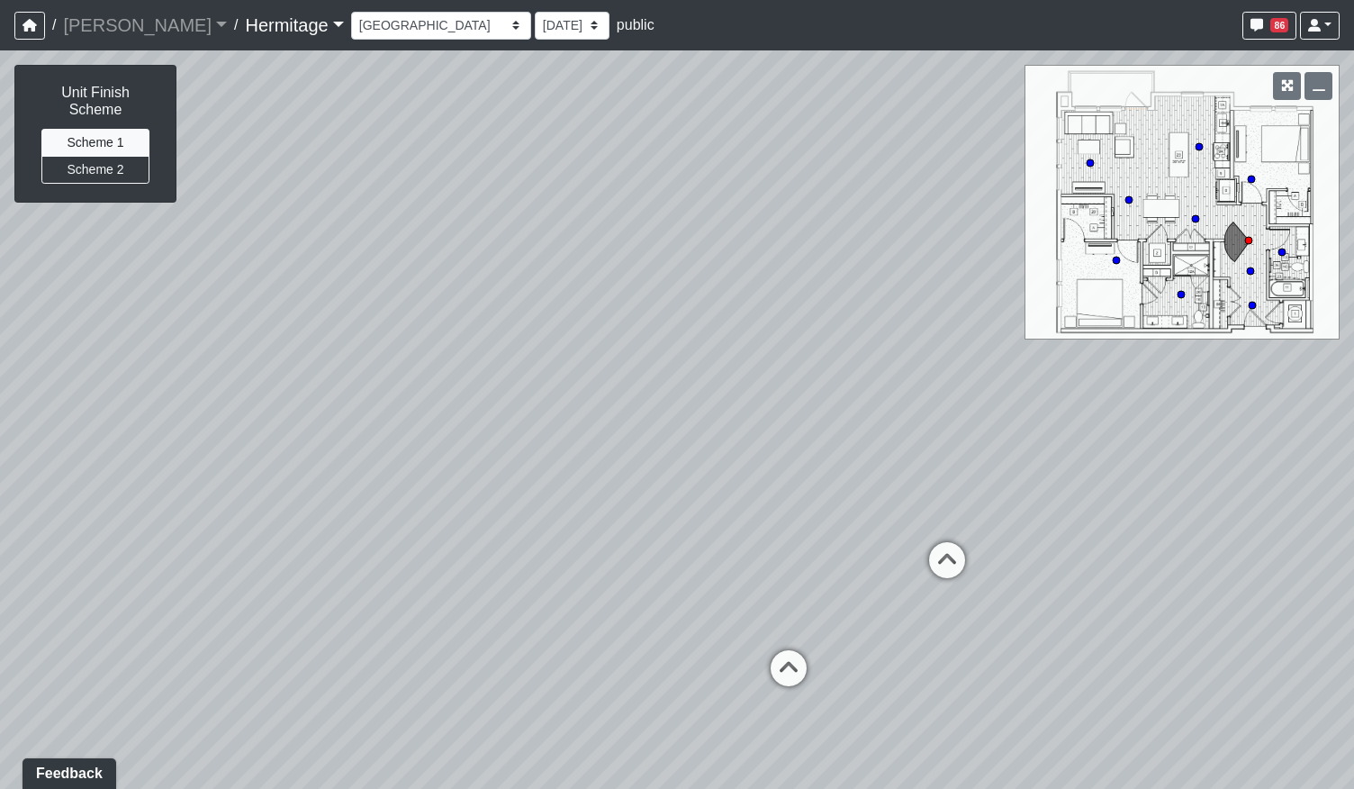
click at [389, 561] on div "Loading... Leasing Desk Loading... Hallway Loading... Created by Lindsei Cornwa…" at bounding box center [677, 419] width 1354 height 738
drag, startPoint x: 500, startPoint y: 566, endPoint x: 479, endPoint y: 300, distance: 267.3
click at [479, 300] on div "Loading... Leasing Desk Loading... Hallway Loading... Created by Lindsei Cornwa…" at bounding box center [677, 419] width 1354 height 738
click at [585, 449] on icon at bounding box center [607, 465] width 54 height 54
click at [301, 441] on div "Loading... Leasing Desk Loading... Hallway Loading... Created by Lindsei Cornwa…" at bounding box center [677, 419] width 1354 height 738
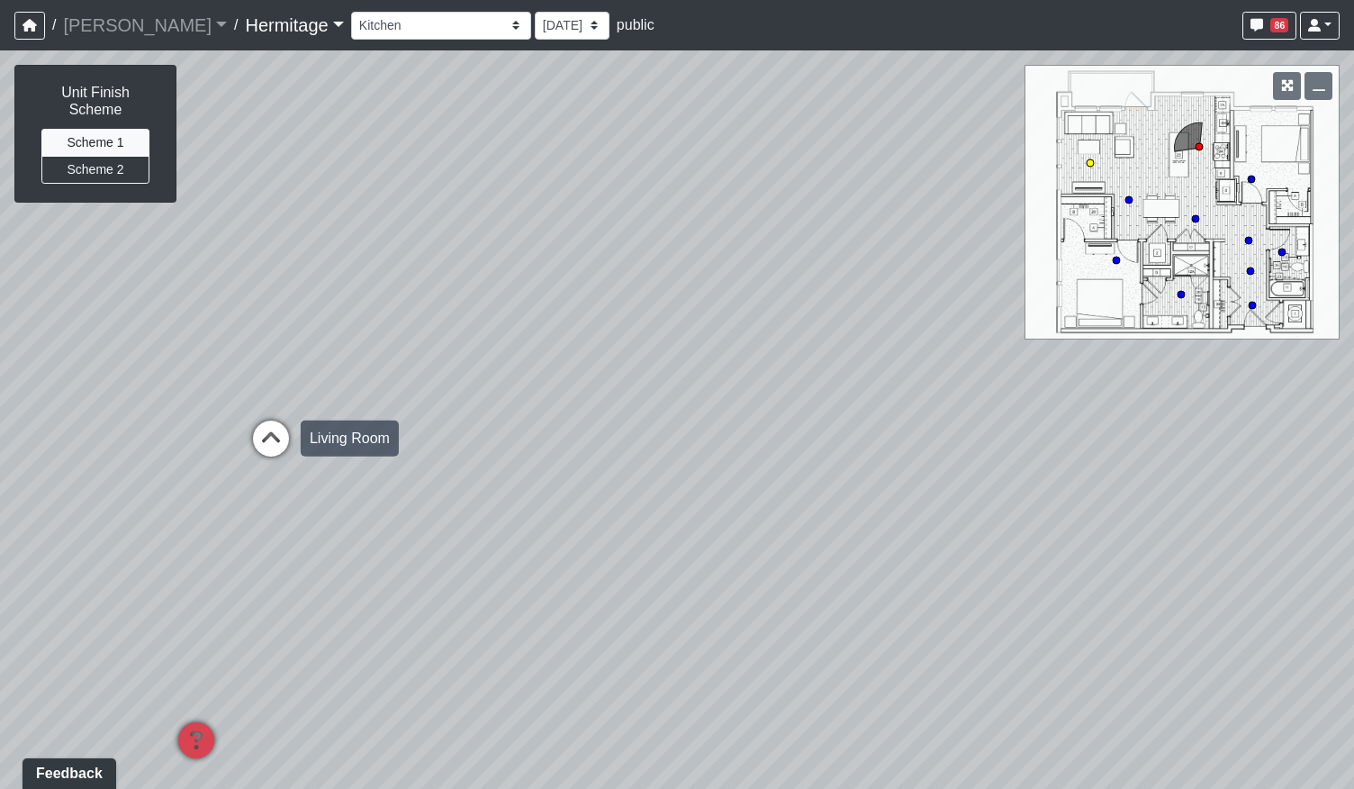
click at [292, 446] on icon at bounding box center [271, 447] width 54 height 54
drag, startPoint x: 740, startPoint y: 410, endPoint x: 413, endPoint y: 459, distance: 330.5
click at [473, 435] on div "Loading... Leasing Desk Loading... Hallway Loading... Created by Lindsei Cornwa…" at bounding box center [677, 419] width 1354 height 738
drag, startPoint x: 627, startPoint y: 461, endPoint x: 536, endPoint y: 474, distance: 91.9
click at [536, 474] on div "Loading... Leasing Desk Loading... Hallway Loading... Created by Lindsei Cornwa…" at bounding box center [677, 419] width 1354 height 738
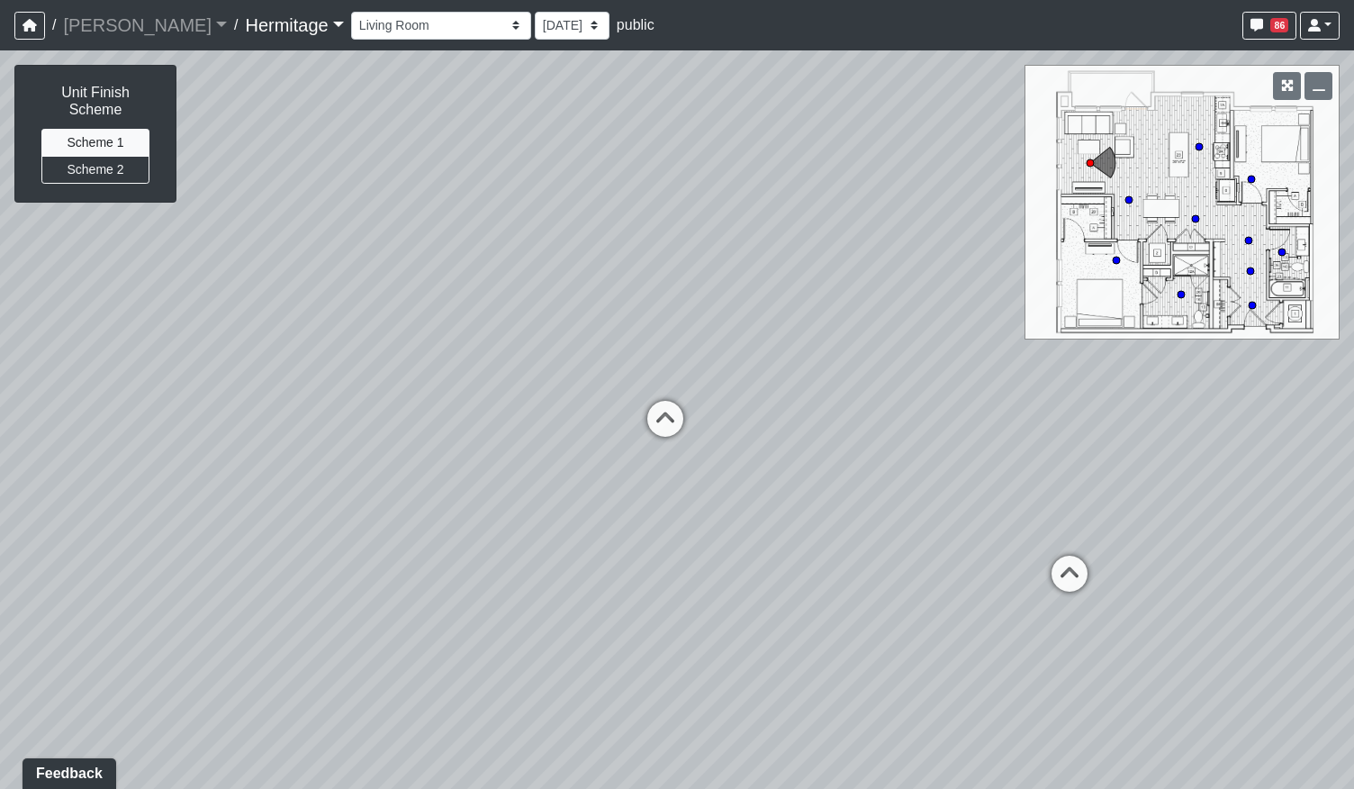
drag, startPoint x: 838, startPoint y: 470, endPoint x: 558, endPoint y: 498, distance: 281.3
click at [558, 498] on div "Loading... Leasing Desk Loading... Hallway Loading... Created by Lindsei Cornwa…" at bounding box center [677, 419] width 1354 height 738
click at [92, 156] on button "Scheme 2" at bounding box center [95, 170] width 108 height 28
click at [664, 419] on icon at bounding box center [664, 428] width 54 height 54
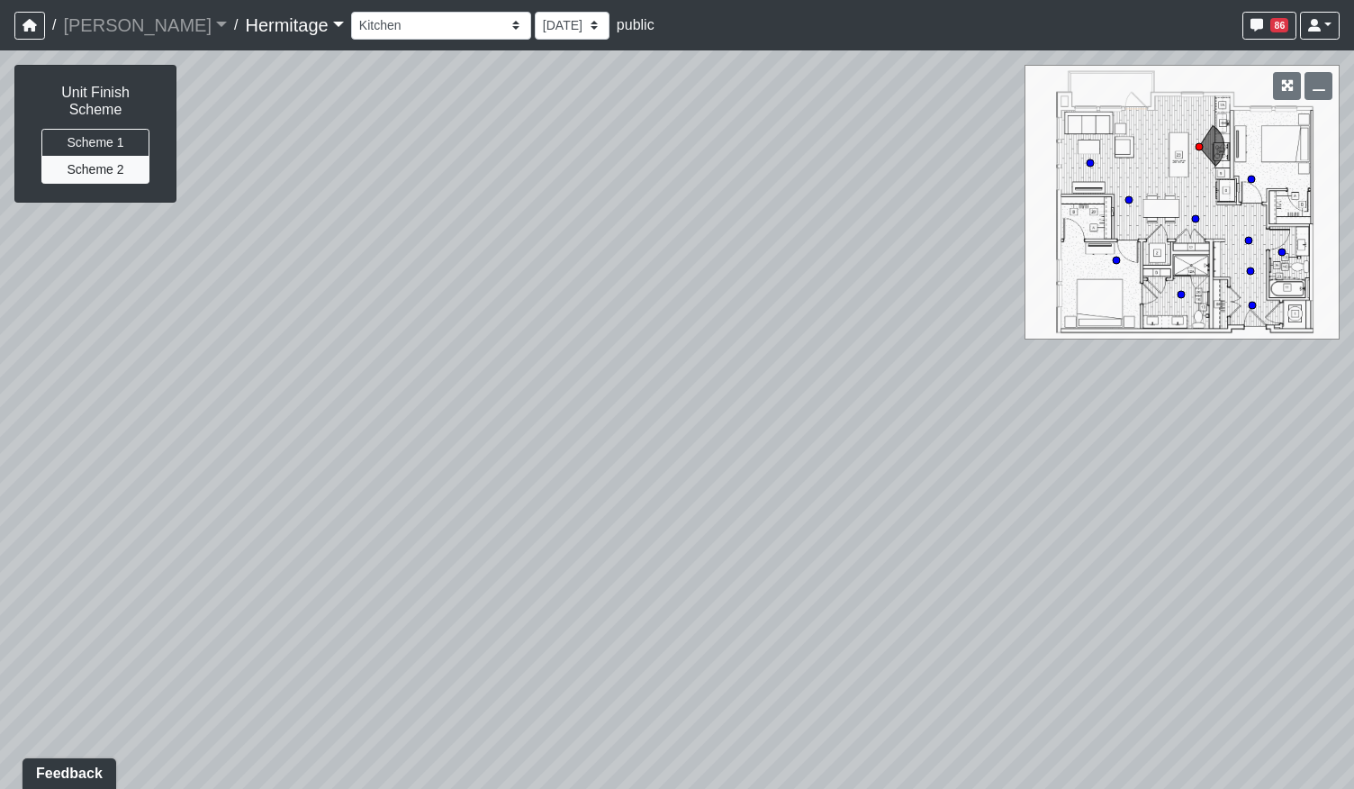
drag, startPoint x: 679, startPoint y: 674, endPoint x: 717, endPoint y: 386, distance: 290.6
click at [717, 386] on div "Loading... Leasing Desk Loading... Hallway Loading... Created by Lindsei Cornwa…" at bounding box center [677, 419] width 1354 height 738
drag, startPoint x: 507, startPoint y: 490, endPoint x: 544, endPoint y: 558, distance: 77.7
click at [544, 558] on div "Loading... Leasing Desk Loading... Hallway Loading... Created by Lindsei Cornwa…" at bounding box center [677, 419] width 1354 height 738
click at [1091, 162] on circle at bounding box center [1089, 162] width 7 height 7
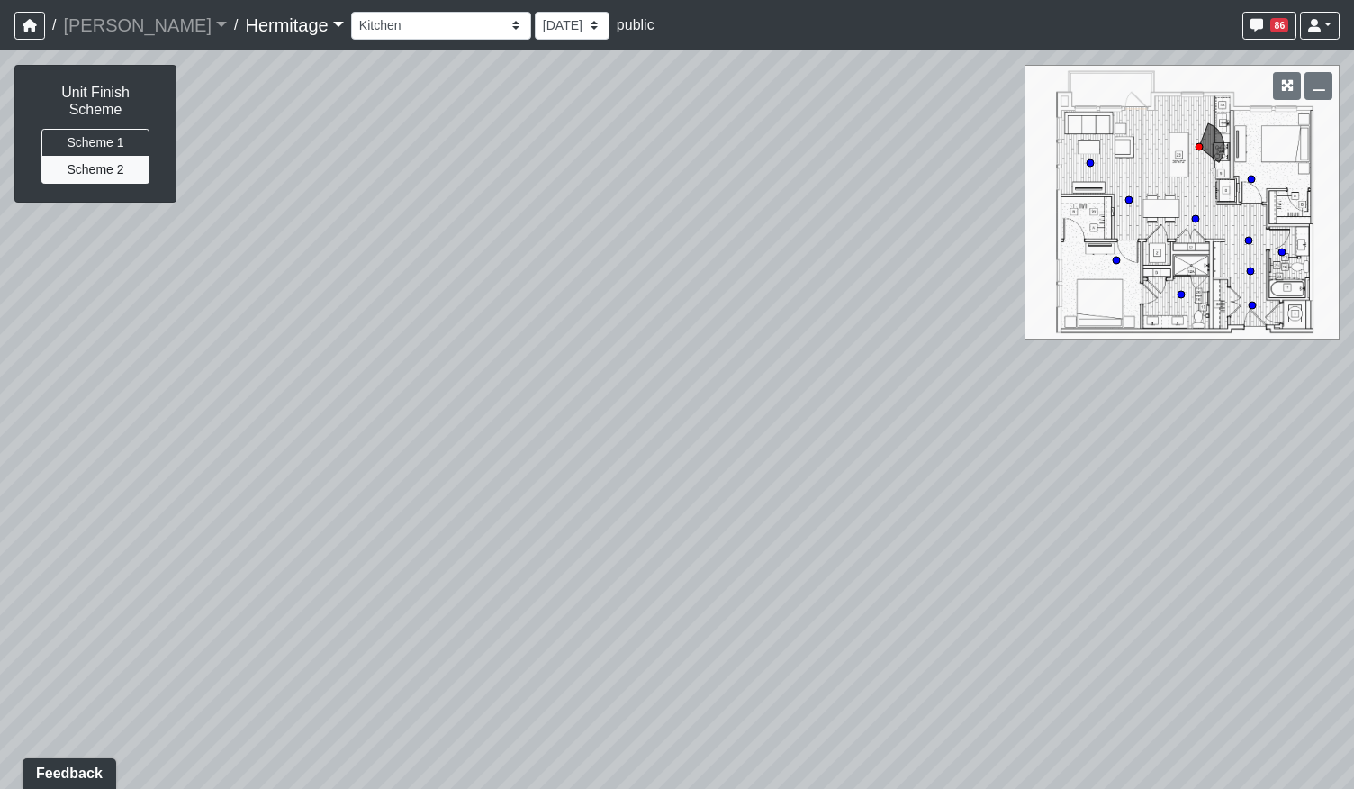
select select "bu3nZNopTLP8rKF5QbFbMe"
click at [115, 131] on button "Scheme 1" at bounding box center [95, 143] width 108 height 28
click at [112, 157] on button "Scheme 2" at bounding box center [95, 170] width 108 height 28
click at [118, 133] on button "Scheme 1" at bounding box center [95, 143] width 108 height 28
click at [89, 156] on button "Scheme 2" at bounding box center [95, 170] width 108 height 28
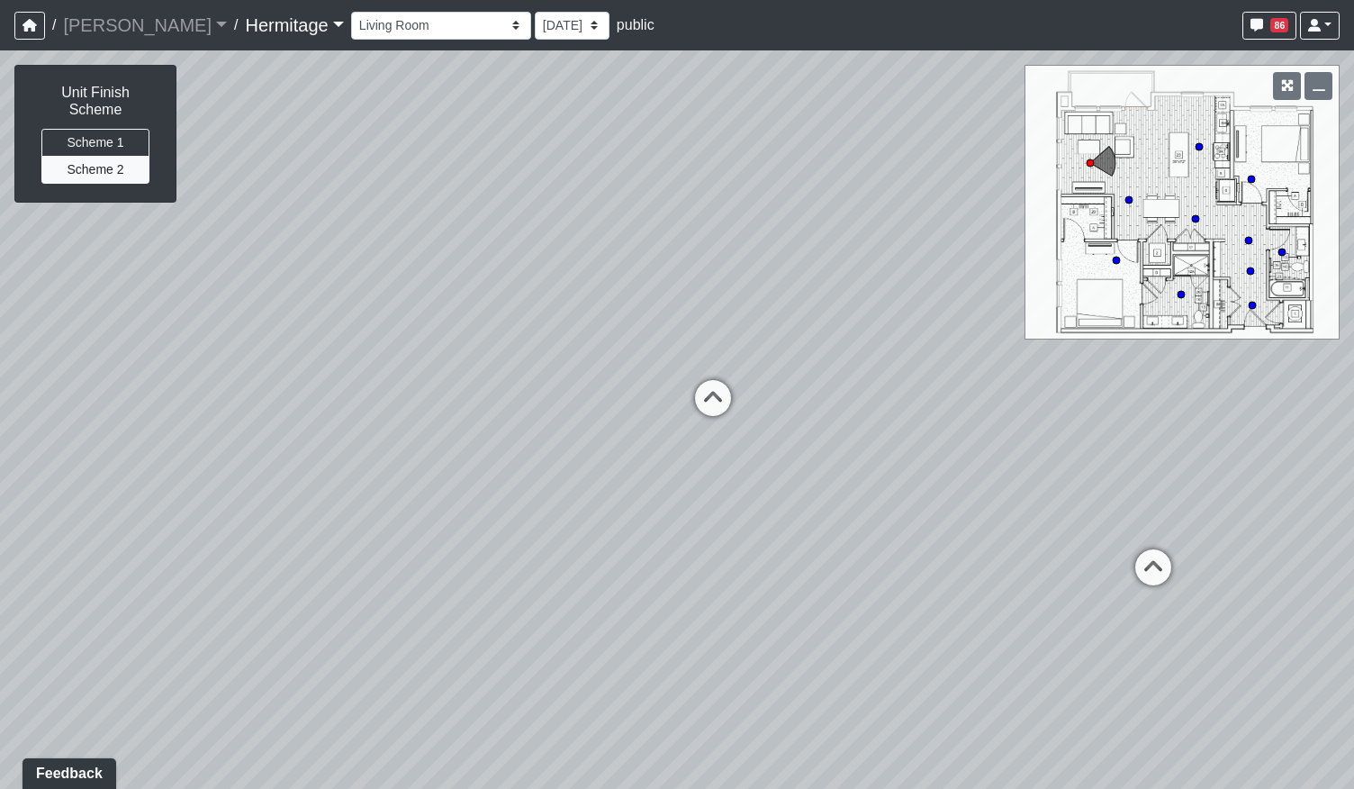
drag, startPoint x: 491, startPoint y: 440, endPoint x: 637, endPoint y: 420, distance: 147.2
click at [637, 420] on div "Loading... Leasing Desk Loading... Hallway Loading... Created by Lindsei Cornwa…" at bounding box center [677, 419] width 1354 height 738
click at [108, 129] on button "Scheme 1" at bounding box center [95, 143] width 108 height 28
drag, startPoint x: 333, startPoint y: 270, endPoint x: 167, endPoint y: 195, distance: 182.5
click at [198, 266] on div "Loading... Leasing Desk Loading... Hallway Loading... Created by Lindsei Cornwa…" at bounding box center [677, 419] width 1354 height 738
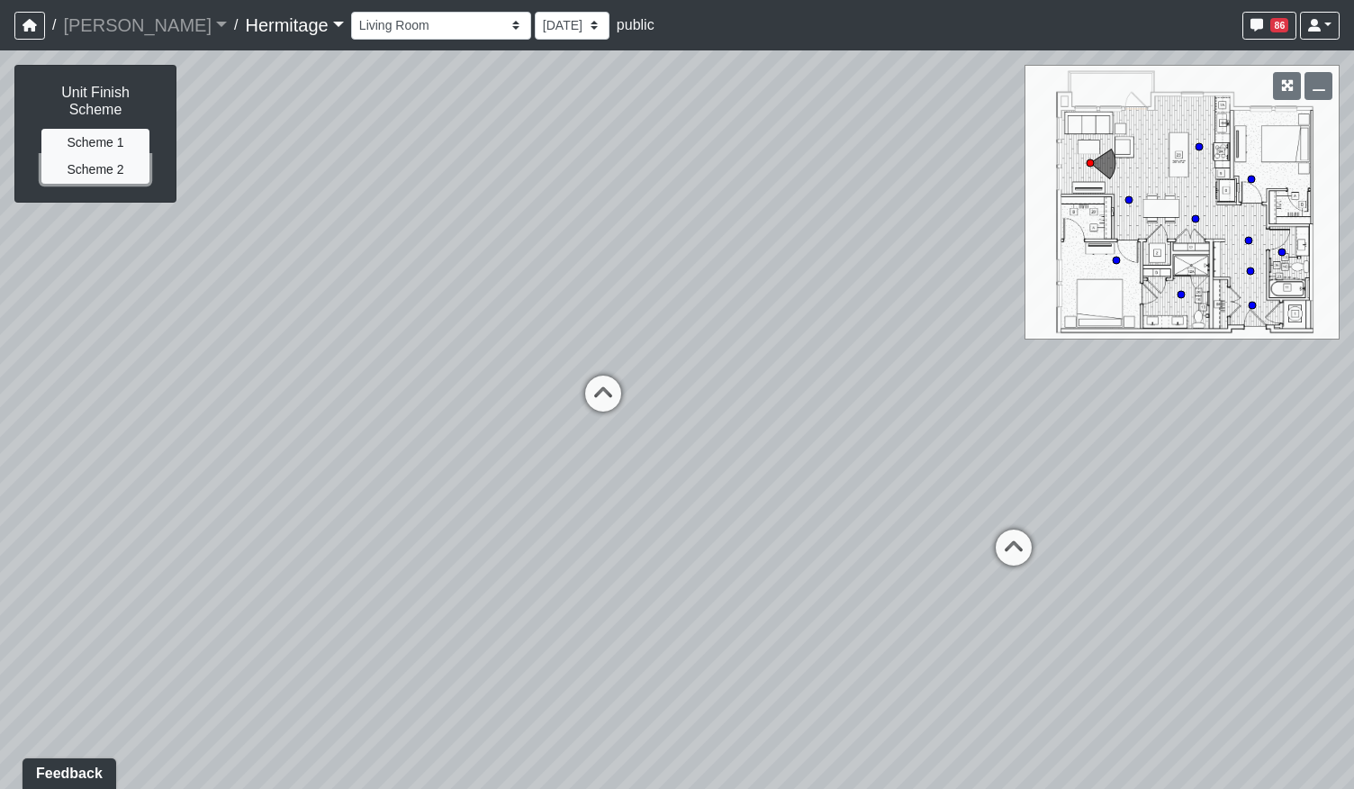
click at [93, 159] on button "Scheme 2" at bounding box center [95, 170] width 108 height 28
click at [104, 129] on button "Scheme 1" at bounding box center [95, 143] width 108 height 28
click at [103, 156] on button "Scheme 2" at bounding box center [95, 170] width 108 height 28
click at [87, 129] on button "Scheme 1" at bounding box center [95, 143] width 108 height 28
click at [91, 156] on button "Scheme 2" at bounding box center [95, 170] width 108 height 28
